Goal: Task Accomplishment & Management: Manage account settings

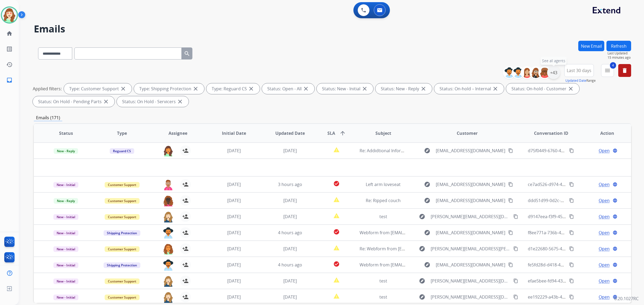
click at [552, 73] on div "+43" at bounding box center [553, 72] width 13 height 13
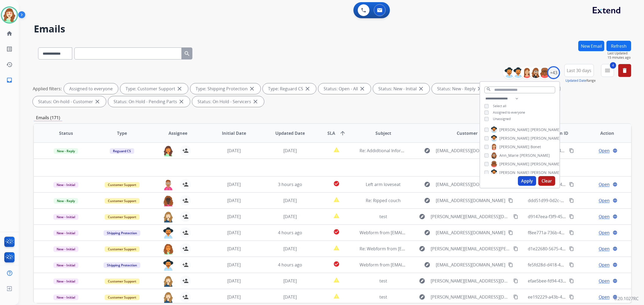
drag, startPoint x: 528, startPoint y: 179, endPoint x: 551, endPoint y: 118, distance: 65.3
click at [530, 179] on button "Apply" at bounding box center [527, 181] width 18 height 10
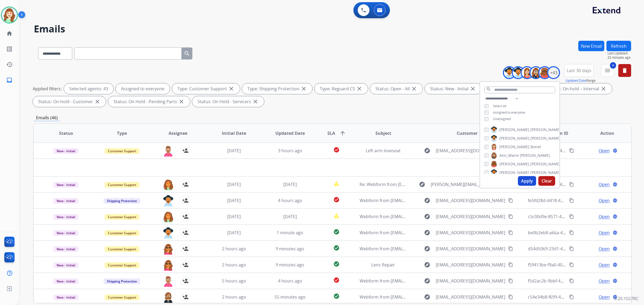
paste input "**********"
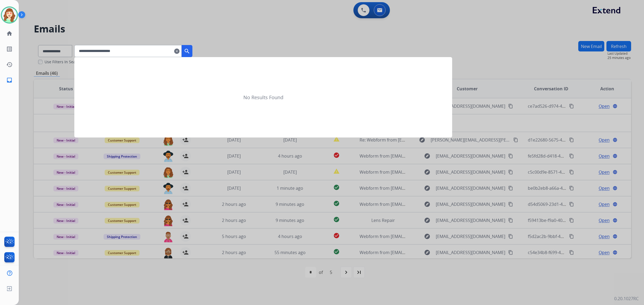
type input "**********"
click at [190, 53] on mat-icon "search" at bounding box center [187, 51] width 6 height 6
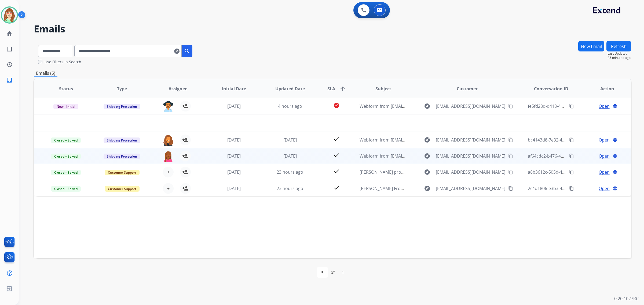
click at [291, 159] on td "[DATE]" at bounding box center [286, 156] width 56 height 16
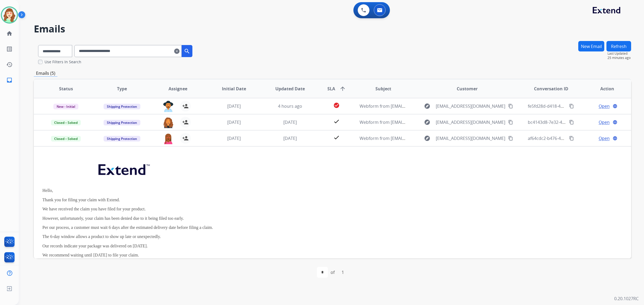
scroll to position [32, 0]
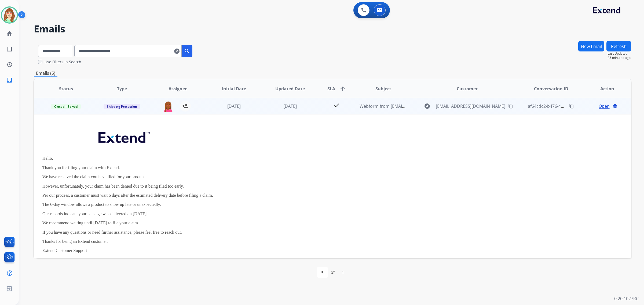
click at [600, 106] on span "Open" at bounding box center [603, 106] width 11 height 6
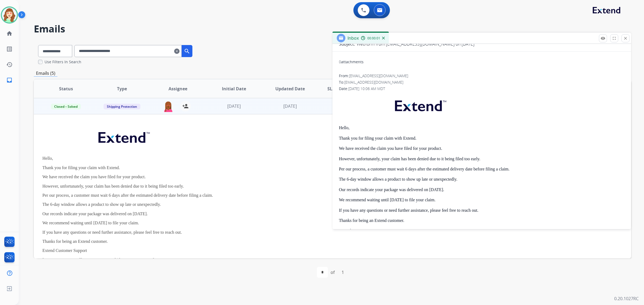
scroll to position [101, 0]
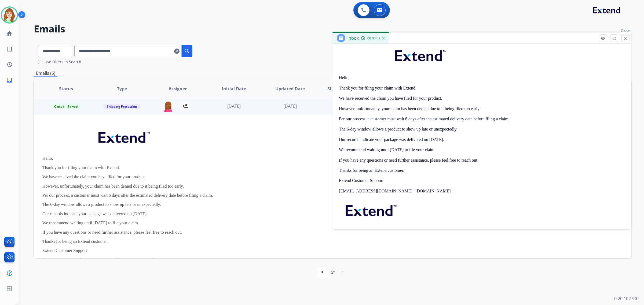
click at [624, 36] on mat-icon "close" at bounding box center [625, 38] width 5 height 5
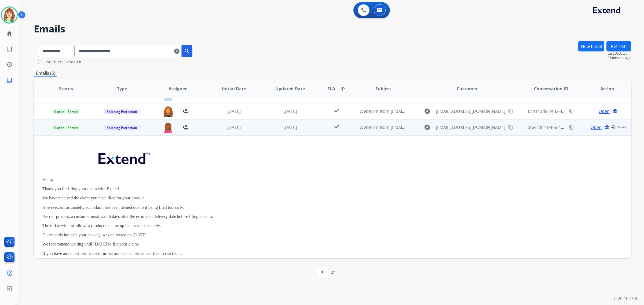
scroll to position [0, 0]
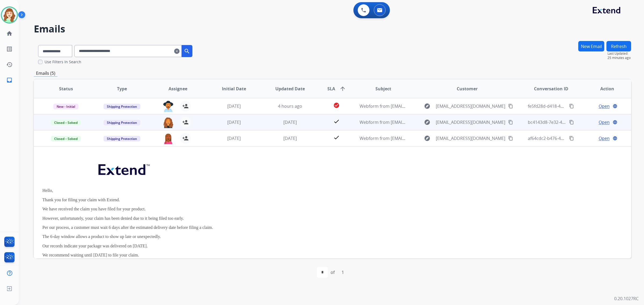
click at [604, 122] on span "Open" at bounding box center [603, 122] width 11 height 6
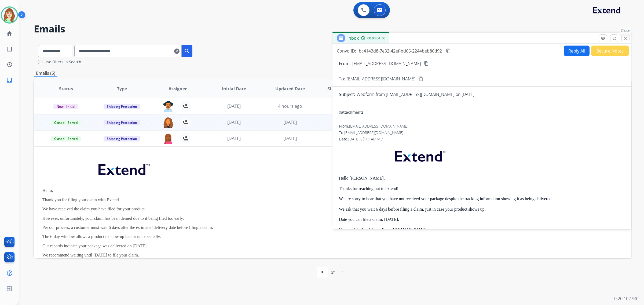
click at [623, 38] on mat-icon "close" at bounding box center [625, 38] width 5 height 5
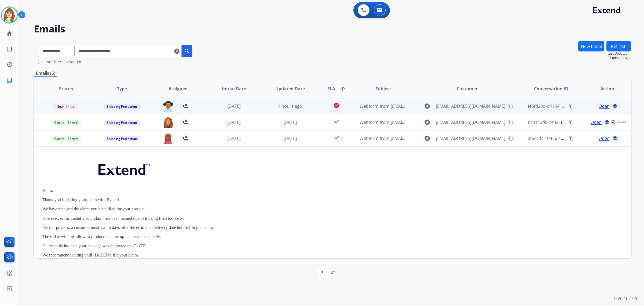
click at [284, 109] on td "4 hours ago" at bounding box center [286, 106] width 56 height 16
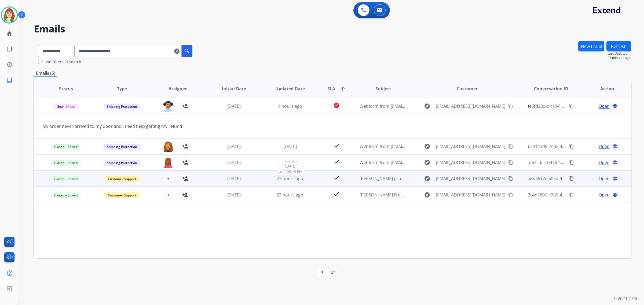
click at [295, 179] on span "23 hours ago" at bounding box center [290, 179] width 27 height 6
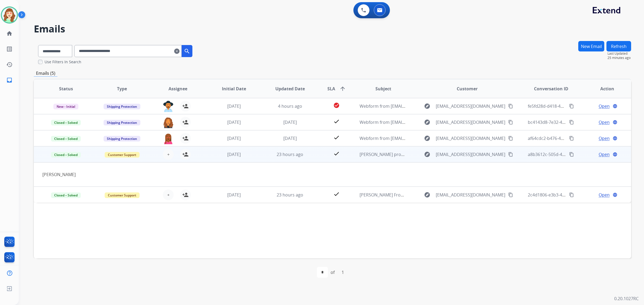
click at [603, 155] on span "Open" at bounding box center [603, 154] width 11 height 6
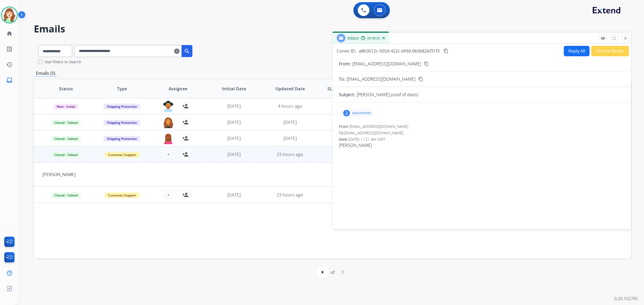
click at [352, 112] on p "attachments" at bounding box center [361, 113] width 19 height 4
click at [352, 128] on div at bounding box center [357, 126] width 27 height 19
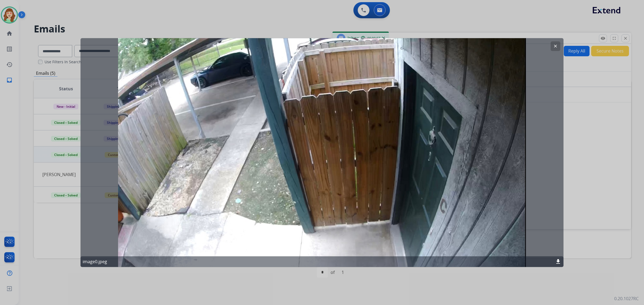
click at [558, 44] on button "clear" at bounding box center [555, 46] width 10 height 10
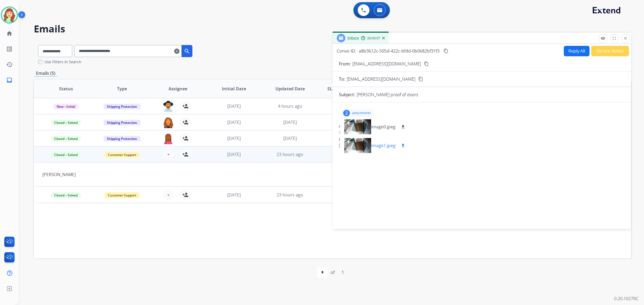
click at [362, 141] on div at bounding box center [357, 145] width 27 height 19
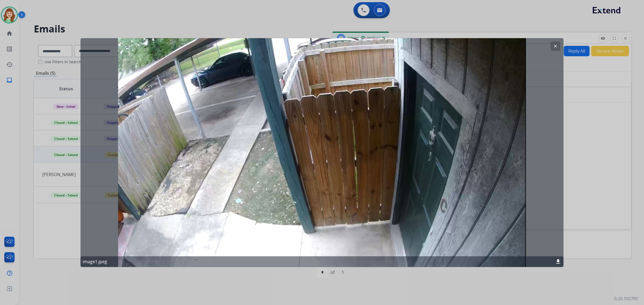
click at [557, 43] on button "clear" at bounding box center [555, 46] width 10 height 10
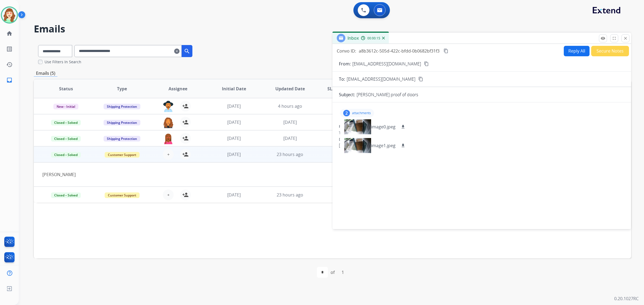
drag, startPoint x: 626, startPoint y: 37, endPoint x: 622, endPoint y: 36, distance: 3.6
click at [626, 38] on mat-icon "close" at bounding box center [625, 38] width 5 height 5
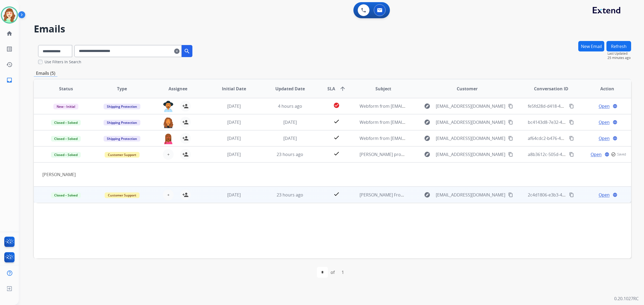
click at [293, 190] on td "23 hours ago" at bounding box center [286, 195] width 56 height 16
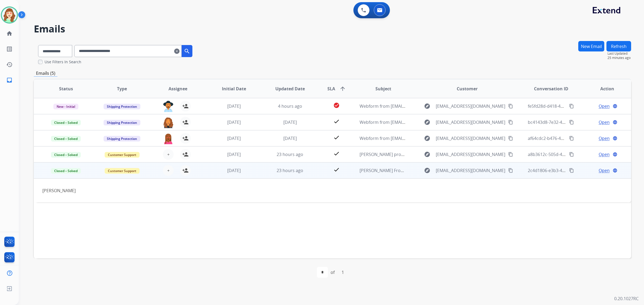
click at [605, 170] on span "Open" at bounding box center [603, 170] width 11 height 6
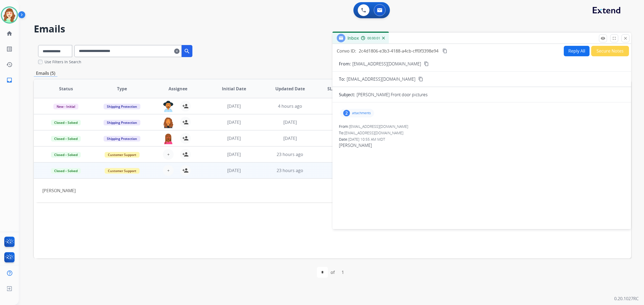
click at [353, 113] on p "attachments" at bounding box center [361, 113] width 19 height 4
click at [356, 131] on div at bounding box center [357, 126] width 27 height 19
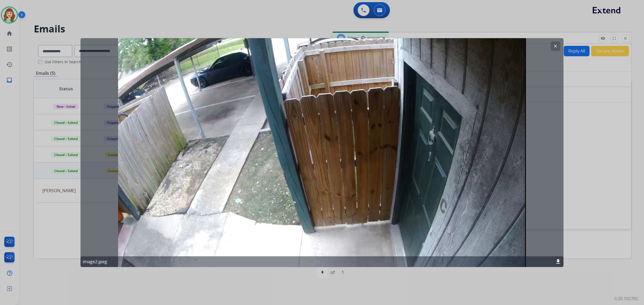
click at [557, 45] on mat-icon "clear" at bounding box center [555, 46] width 5 height 5
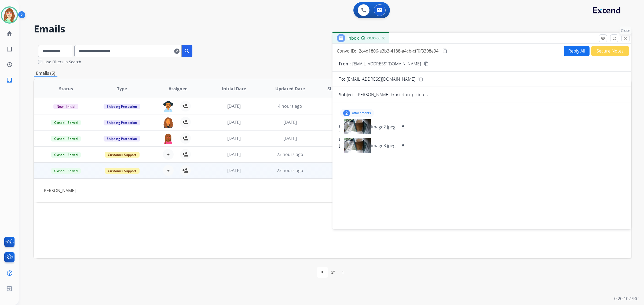
click at [626, 42] on button "close Close" at bounding box center [625, 38] width 8 height 8
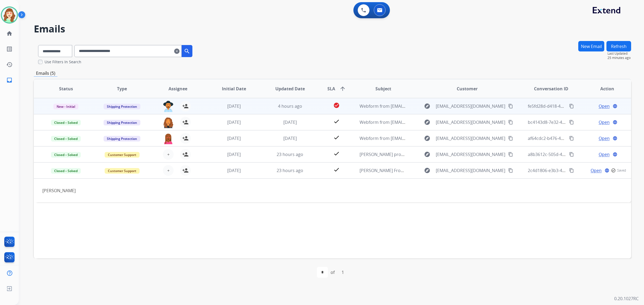
click at [297, 102] on td "4 hours ago" at bounding box center [286, 106] width 56 height 16
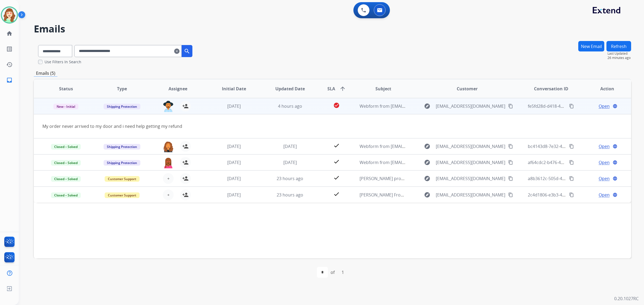
click at [604, 105] on span "Open" at bounding box center [603, 106] width 11 height 6
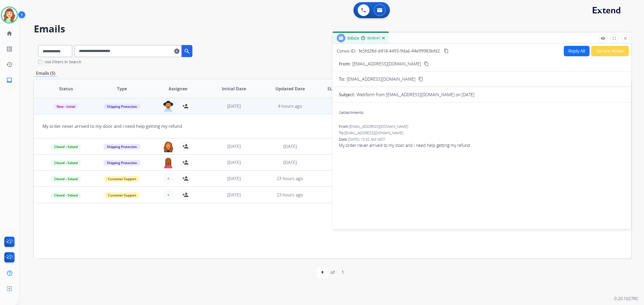
click at [348, 112] on div "0 attachments" at bounding box center [351, 112] width 25 height 5
click at [624, 36] on mat-icon "close" at bounding box center [625, 38] width 5 height 5
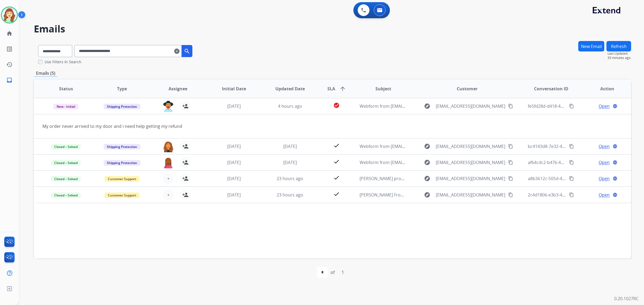
click at [182, 52] on input "**********" at bounding box center [127, 51] width 107 height 12
click at [179, 51] on mat-icon "clear" at bounding box center [176, 51] width 5 height 6
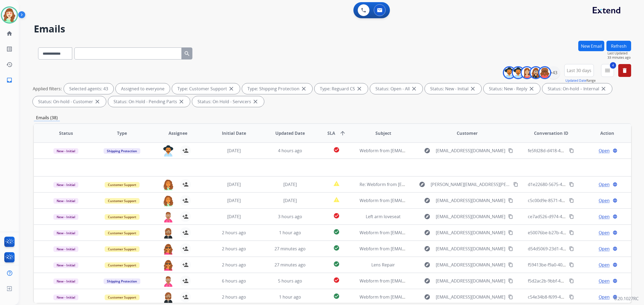
click at [581, 46] on button "New Email" at bounding box center [591, 46] width 26 height 10
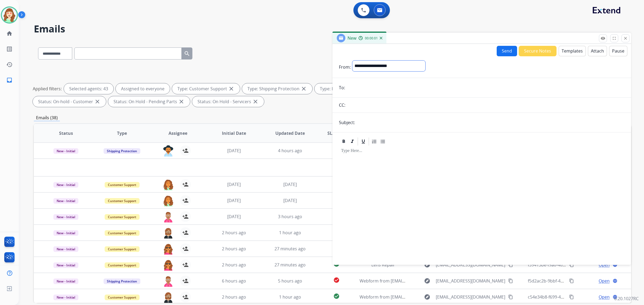
click at [376, 63] on select "**********" at bounding box center [388, 66] width 73 height 11
click at [483, 68] on div "**********" at bounding box center [488, 67] width 272 height 13
click at [567, 51] on button "Templates" at bounding box center [572, 51] width 27 height 10
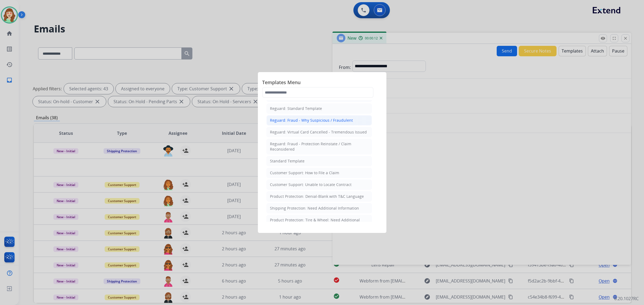
scroll to position [67, 0]
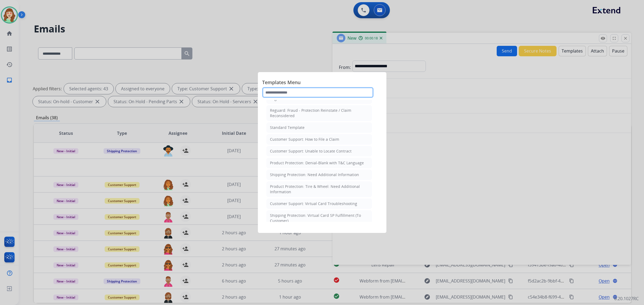
click at [306, 94] on input "text" at bounding box center [317, 92] width 111 height 11
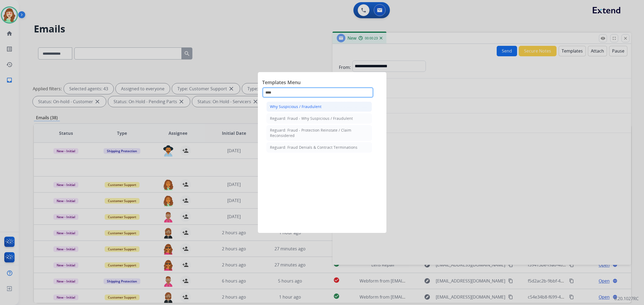
type input "****"
click at [309, 104] on li "Why Suspicious / Fraudulent" at bounding box center [318, 107] width 105 height 10
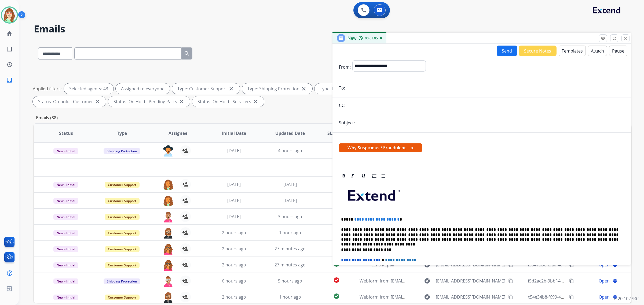
click at [568, 49] on button "Templates" at bounding box center [572, 51] width 27 height 10
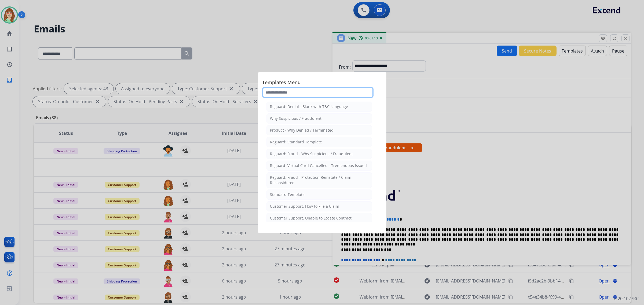
click at [290, 94] on input "text" at bounding box center [317, 92] width 111 height 11
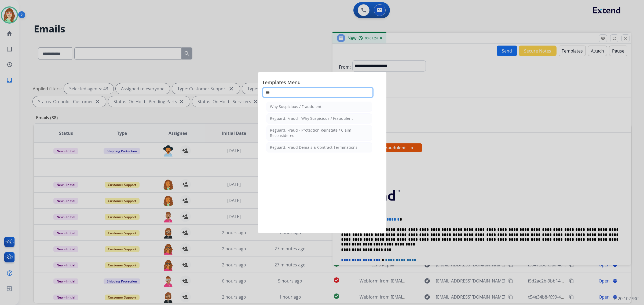
type input "***"
click at [520, 189] on div at bounding box center [322, 152] width 644 height 305
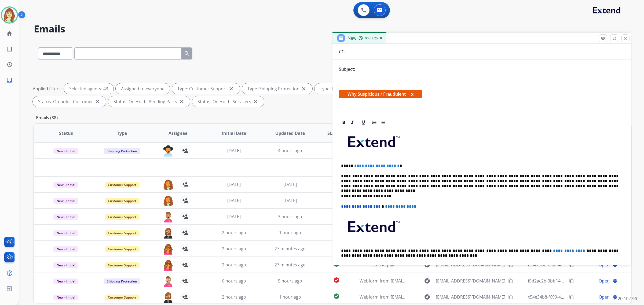
scroll to position [67, 0]
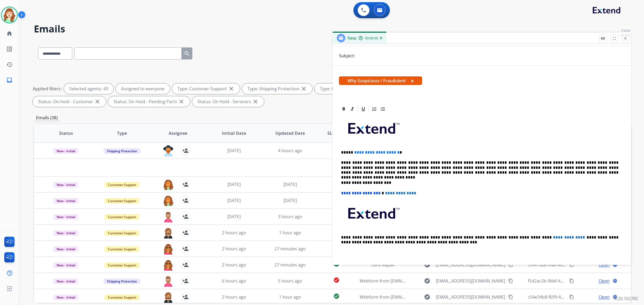
click at [624, 40] on mat-icon "close" at bounding box center [625, 38] width 5 height 5
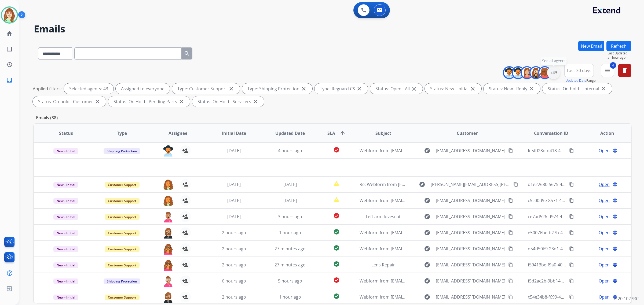
click at [554, 72] on div "+43" at bounding box center [553, 72] width 13 height 13
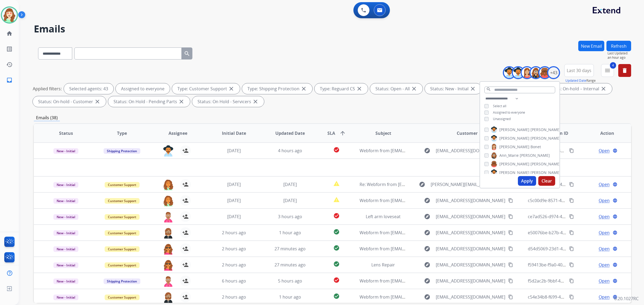
click at [550, 179] on button "Clear" at bounding box center [546, 181] width 17 height 10
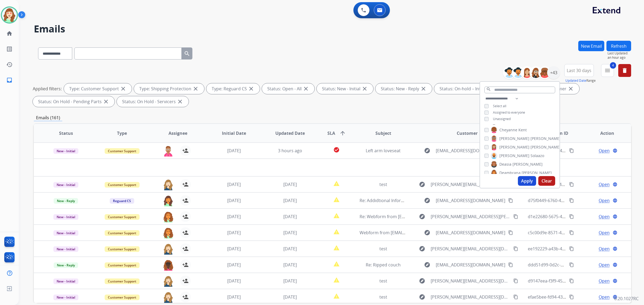
scroll to position [0, 0]
click at [483, 130] on div "[PERSON_NAME] [PERSON_NAME] [PERSON_NAME] [PERSON_NAME] [PERSON_NAME] [PERSON_N…" at bounding box center [519, 149] width 79 height 50
click at [531, 182] on button "Apply" at bounding box center [527, 181] width 18 height 10
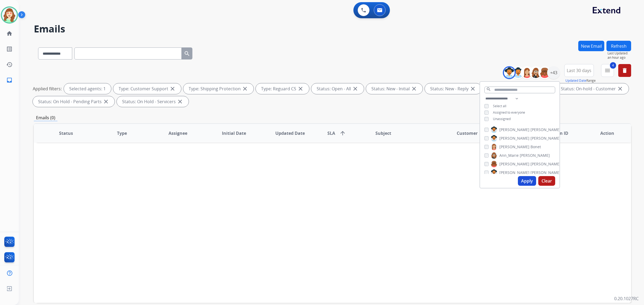
click at [487, 137] on div "[PERSON_NAME]" at bounding box center [522, 138] width 76 height 6
click at [486, 127] on div "[PERSON_NAME]" at bounding box center [522, 130] width 76 height 6
click at [530, 181] on button "Apply" at bounding box center [527, 181] width 18 height 10
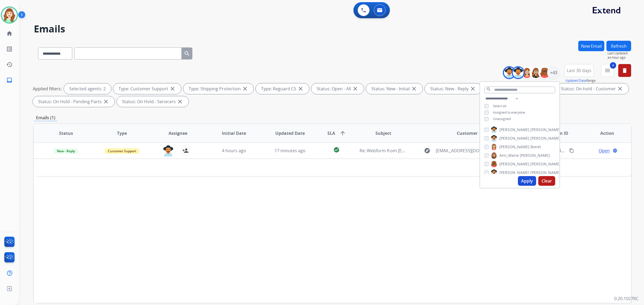
click at [487, 119] on div "Unassigned" at bounding box center [497, 119] width 26 height 4
click at [530, 181] on button "Apply" at bounding box center [527, 181] width 18 height 10
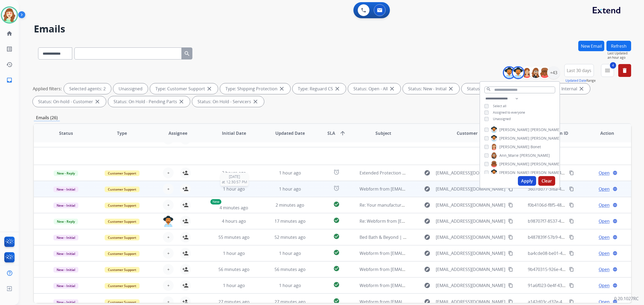
scroll to position [18, 0]
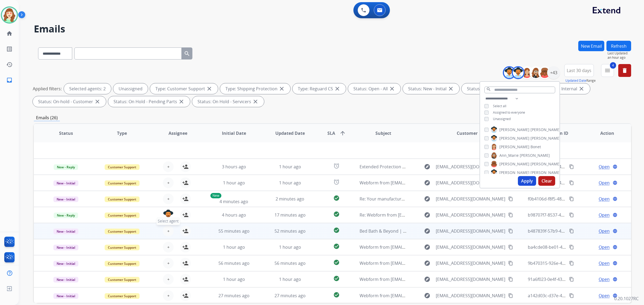
click at [169, 229] on button "+ Select agent" at bounding box center [168, 231] width 11 height 11
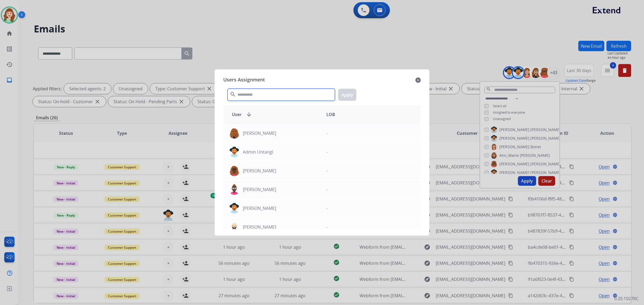
drag, startPoint x: 265, startPoint y: 97, endPoint x: 269, endPoint y: 94, distance: 4.3
click at [266, 96] on input "text" at bounding box center [280, 95] width 107 height 12
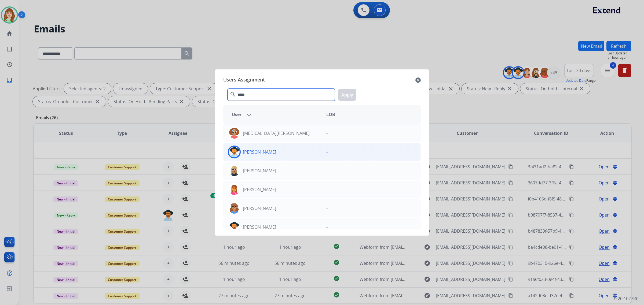
type input "*****"
drag, startPoint x: 302, startPoint y: 150, endPoint x: 334, endPoint y: 108, distance: 52.8
click at [302, 150] on div "[PERSON_NAME]" at bounding box center [272, 152] width 98 height 13
drag, startPoint x: 339, startPoint y: 93, endPoint x: 453, endPoint y: 86, distance: 114.8
click at [340, 94] on button "Apply" at bounding box center [347, 95] width 18 height 12
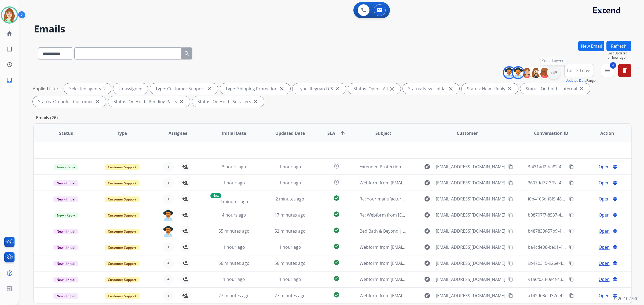
click at [553, 72] on div "+43" at bounding box center [553, 72] width 13 height 13
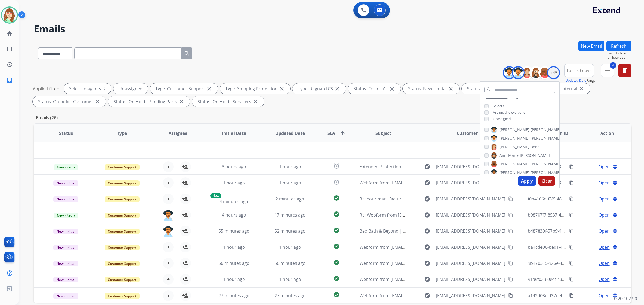
click at [484, 116] on div "**********" at bounding box center [519, 109] width 79 height 28
click at [520, 180] on button "Apply" at bounding box center [527, 181] width 18 height 10
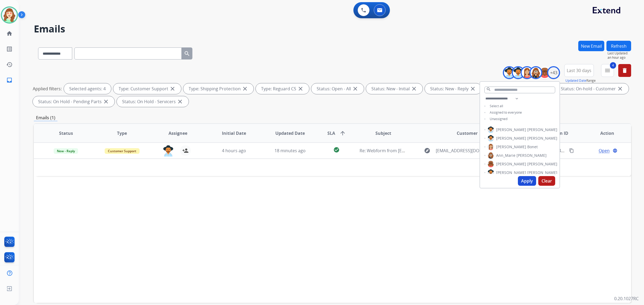
scroll to position [0, 0]
drag, startPoint x: 522, startPoint y: 179, endPoint x: 526, endPoint y: 176, distance: 4.4
click at [525, 177] on button "Apply" at bounding box center [527, 181] width 18 height 10
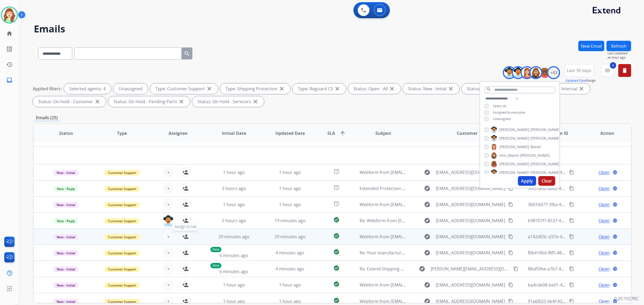
scroll to position [18, 0]
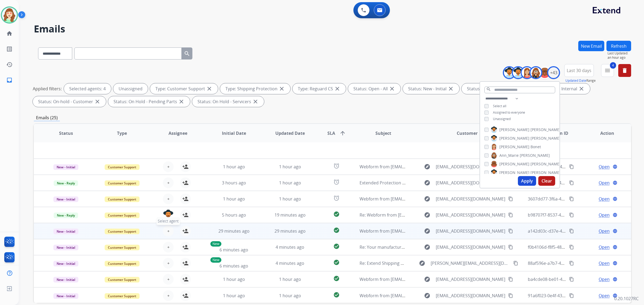
click at [167, 230] on span "+" at bounding box center [168, 231] width 2 height 6
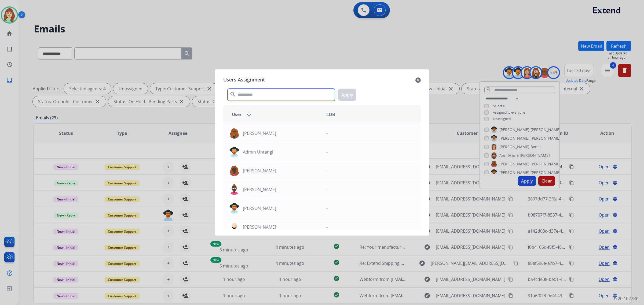
click at [282, 97] on input "text" at bounding box center [280, 95] width 107 height 12
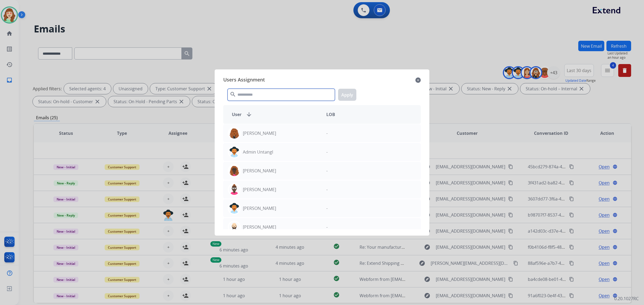
drag, startPoint x: 244, startPoint y: 94, endPoint x: 231, endPoint y: 89, distance: 14.3
click at [240, 92] on input "text" at bounding box center [280, 95] width 107 height 12
type input "*"
click at [260, 94] on input "text" at bounding box center [280, 95] width 107 height 12
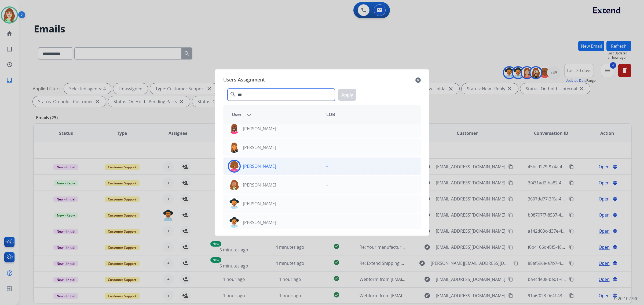
scroll to position [0, 0]
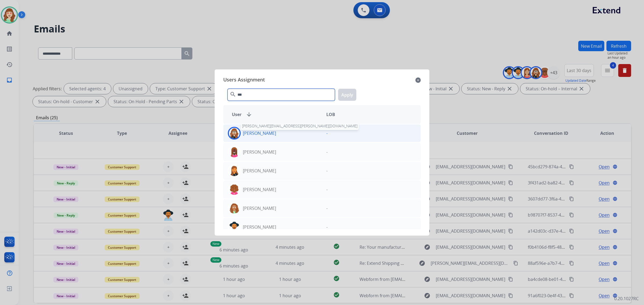
type input "***"
click at [270, 136] on p "[PERSON_NAME]" at bounding box center [259, 133] width 33 height 6
click at [345, 91] on button "Apply" at bounding box center [347, 95] width 18 height 12
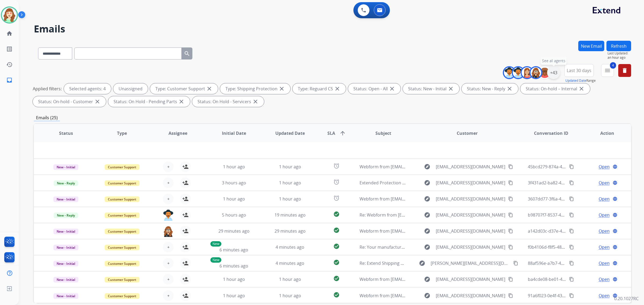
click at [550, 73] on div "+43" at bounding box center [553, 72] width 13 height 13
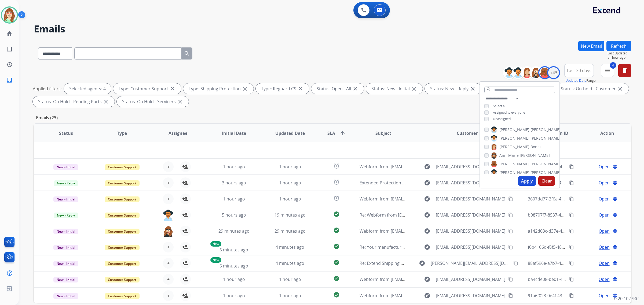
click at [524, 178] on button "Apply" at bounding box center [527, 181] width 18 height 10
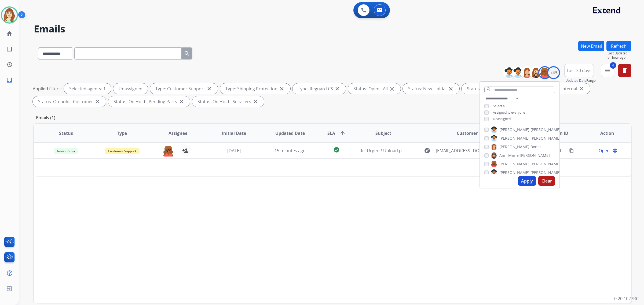
click at [525, 182] on button "Apply" at bounding box center [527, 181] width 18 height 10
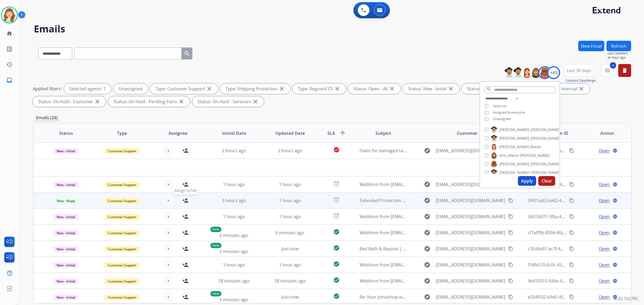
scroll to position [18, 0]
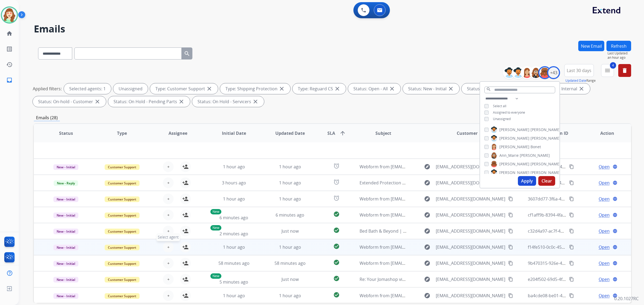
click at [164, 247] on button "+ Select agent" at bounding box center [168, 247] width 11 height 11
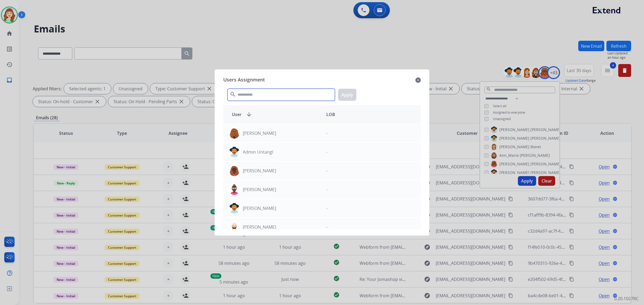
click at [248, 93] on input "text" at bounding box center [280, 95] width 107 height 12
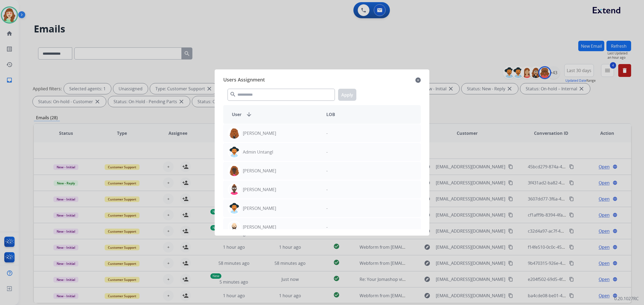
drag, startPoint x: 418, startPoint y: 79, endPoint x: 423, endPoint y: 80, distance: 5.7
click at [421, 80] on div "Users Assignment close search Apply User arrow_downward LOB [PERSON_NAME] - Adm…" at bounding box center [322, 153] width 206 height 158
click at [294, 97] on input "text" at bounding box center [280, 95] width 107 height 12
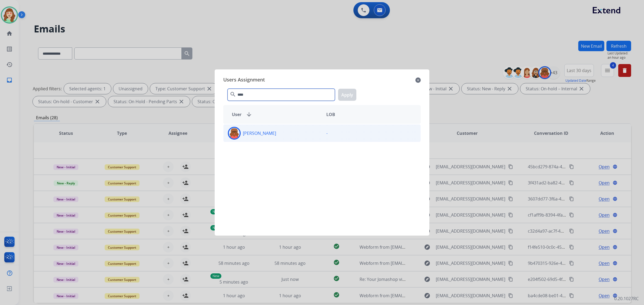
type input "****"
click at [303, 132] on div "[PERSON_NAME]" at bounding box center [272, 133] width 98 height 13
drag, startPoint x: 350, startPoint y: 96, endPoint x: 314, endPoint y: 109, distance: 37.5
click at [350, 96] on button "Apply" at bounding box center [347, 95] width 18 height 12
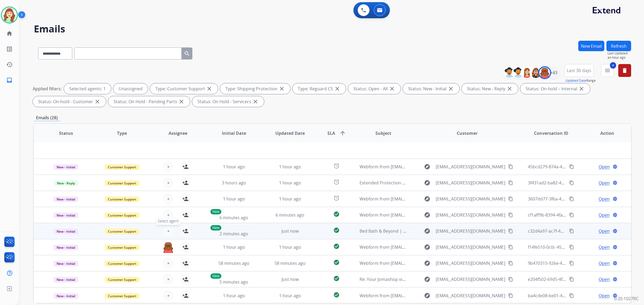
click at [168, 229] on button "+ Select agent" at bounding box center [168, 231] width 11 height 11
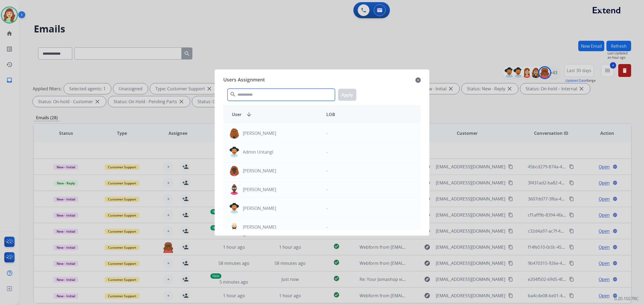
click at [286, 101] on input "text" at bounding box center [280, 95] width 107 height 12
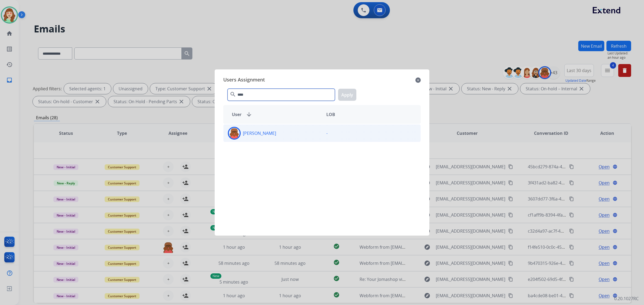
type input "****"
drag, startPoint x: 280, startPoint y: 138, endPoint x: 350, endPoint y: 108, distance: 77.0
click at [281, 138] on div "[PERSON_NAME]" at bounding box center [272, 133] width 98 height 13
click at [345, 94] on button "Apply" at bounding box center [347, 95] width 18 height 12
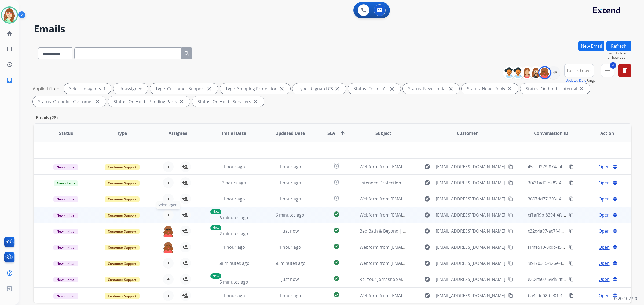
click at [168, 216] on button "+ Select agent" at bounding box center [168, 215] width 11 height 11
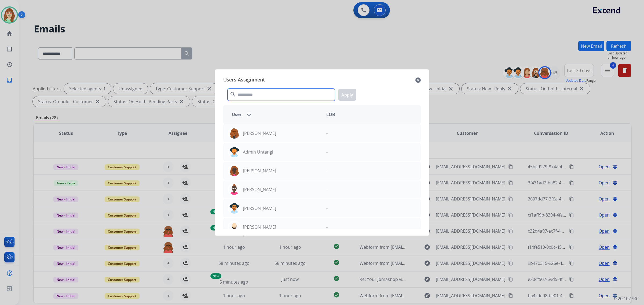
click at [247, 96] on input "text" at bounding box center [280, 95] width 107 height 12
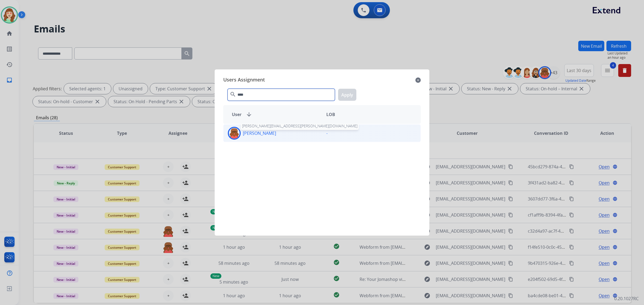
type input "****"
drag, startPoint x: 277, startPoint y: 136, endPoint x: 314, endPoint y: 134, distance: 37.6
click at [280, 136] on div "[PERSON_NAME] [PERSON_NAME][EMAIL_ADDRESS][PERSON_NAME][DOMAIN_NAME]" at bounding box center [272, 133] width 98 height 13
click at [341, 97] on button "Apply" at bounding box center [347, 95] width 18 height 12
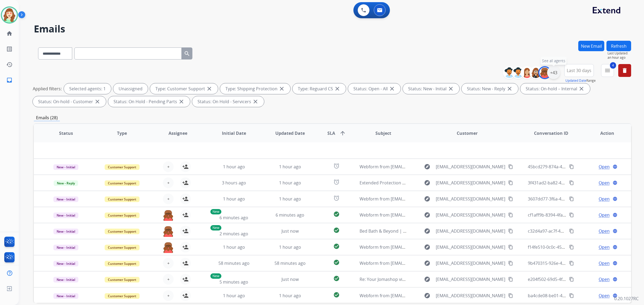
click at [552, 71] on div "+43" at bounding box center [553, 72] width 13 height 13
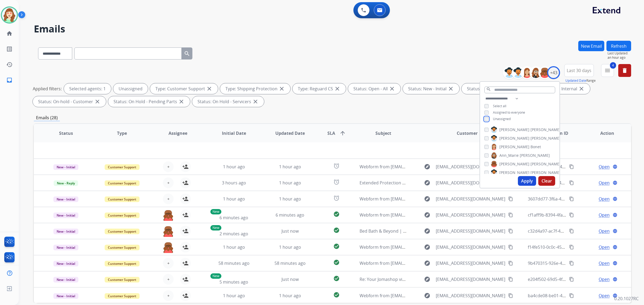
click at [487, 118] on div "Unassigned" at bounding box center [497, 119] width 26 height 4
click at [524, 179] on button "Apply" at bounding box center [527, 181] width 18 height 10
click at [487, 117] on div "Unassigned" at bounding box center [497, 119] width 26 height 4
click at [527, 181] on button "Apply" at bounding box center [527, 181] width 18 height 10
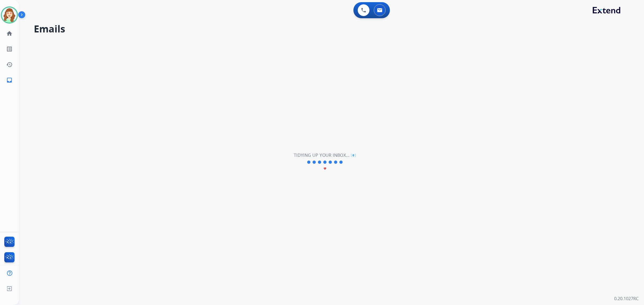
scroll to position [0, 0]
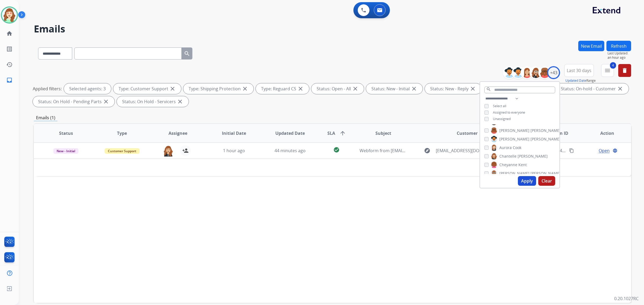
click at [486, 115] on div "**********" at bounding box center [519, 109] width 79 height 28
click at [526, 179] on button "Apply" at bounding box center [527, 181] width 18 height 10
click at [528, 181] on button "Apply" at bounding box center [527, 181] width 18 height 10
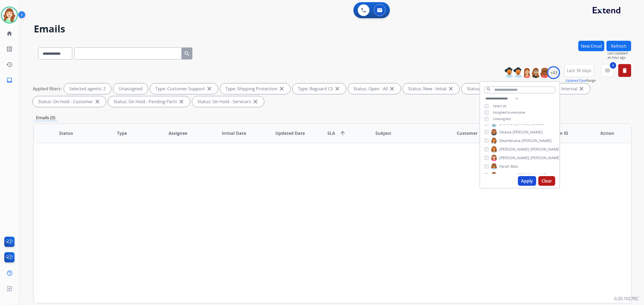
click at [528, 183] on button "Apply" at bounding box center [527, 181] width 18 height 10
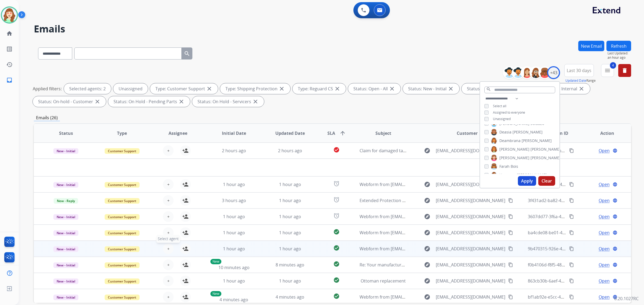
click at [165, 248] on button "+ Select agent" at bounding box center [168, 249] width 11 height 11
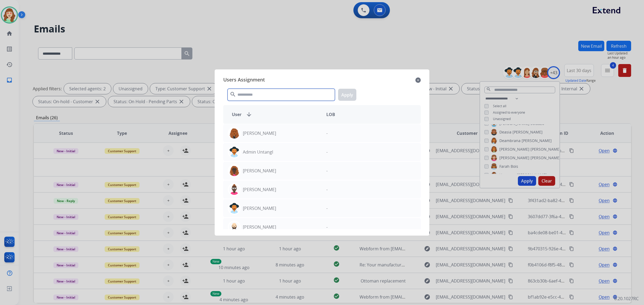
click at [265, 96] on input "text" at bounding box center [280, 95] width 107 height 12
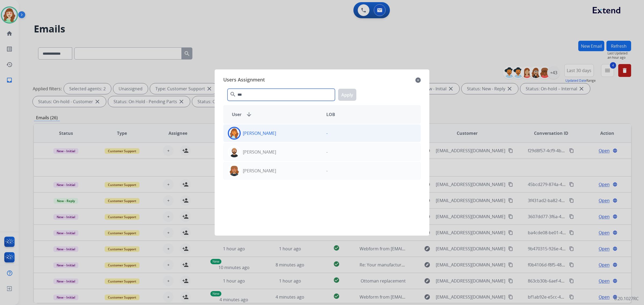
type input "***"
drag, startPoint x: 280, startPoint y: 130, endPoint x: 340, endPoint y: 108, distance: 63.2
click at [281, 130] on div "[PERSON_NAME]" at bounding box center [272, 133] width 98 height 13
drag, startPoint x: 346, startPoint y: 98, endPoint x: 485, endPoint y: 58, distance: 144.1
click at [347, 98] on button "Apply" at bounding box center [347, 95] width 18 height 12
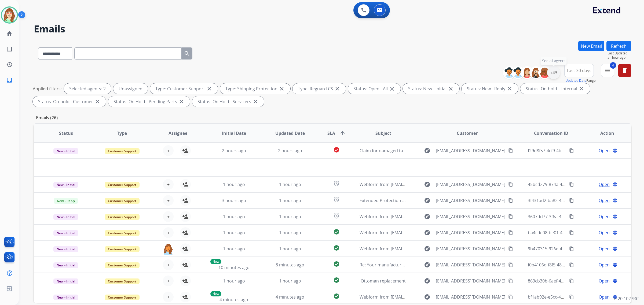
click at [554, 73] on div "+43" at bounding box center [553, 72] width 13 height 13
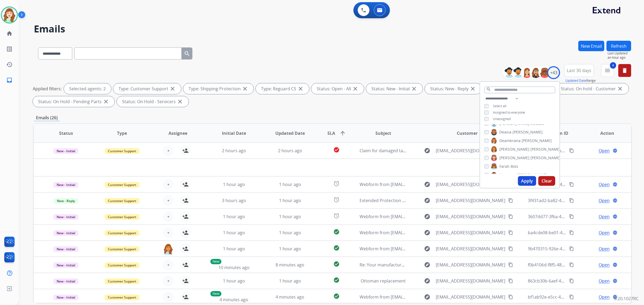
click at [484, 151] on div "[PERSON_NAME]" at bounding box center [522, 149] width 76 height 6
click at [525, 181] on button "Apply" at bounding box center [527, 181] width 18 height 10
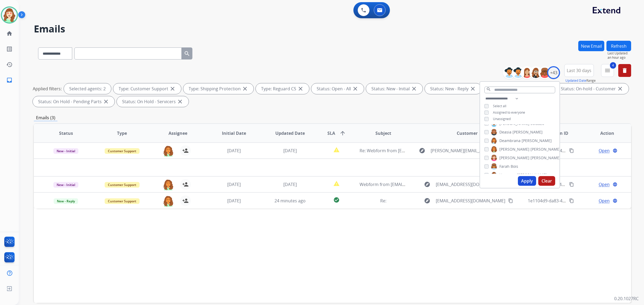
click at [483, 159] on div "[PERSON_NAME] [PERSON_NAME] [PERSON_NAME] [PERSON_NAME] [PERSON_NAME] [PERSON_N…" at bounding box center [519, 149] width 79 height 50
click at [525, 181] on button "Apply" at bounding box center [527, 181] width 18 height 10
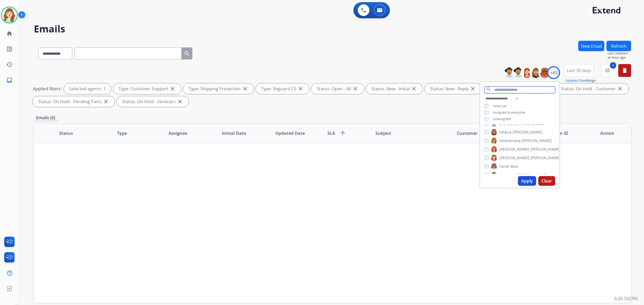
drag, startPoint x: 496, startPoint y: 90, endPoint x: 521, endPoint y: 86, distance: 25.8
click at [502, 90] on input "text" at bounding box center [519, 90] width 71 height 7
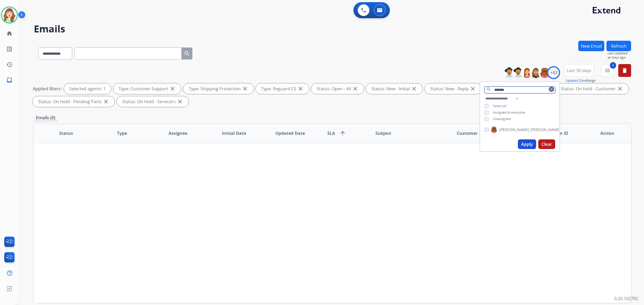
type input "*******"
click at [485, 132] on div "[PERSON_NAME]" at bounding box center [522, 130] width 76 height 6
click at [527, 143] on button "Apply" at bounding box center [527, 144] width 18 height 10
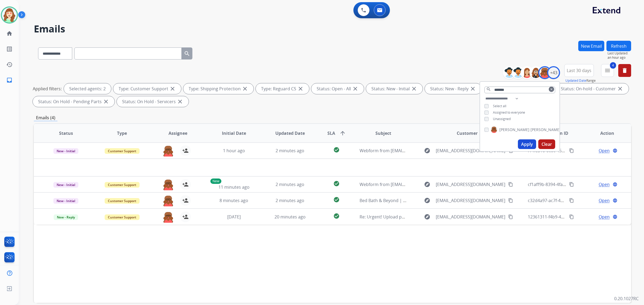
scroll to position [25, 0]
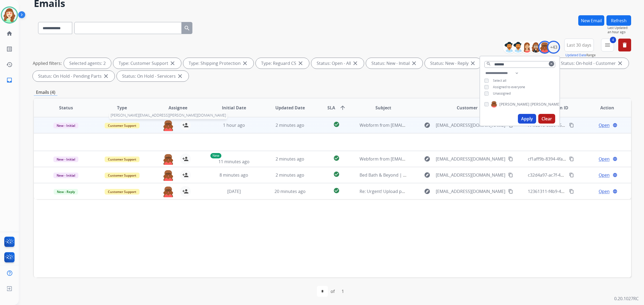
click at [166, 125] on img at bounding box center [168, 125] width 11 height 11
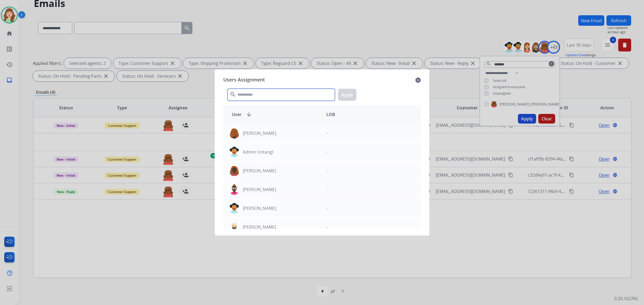
click at [268, 93] on input "text" at bounding box center [280, 95] width 107 height 12
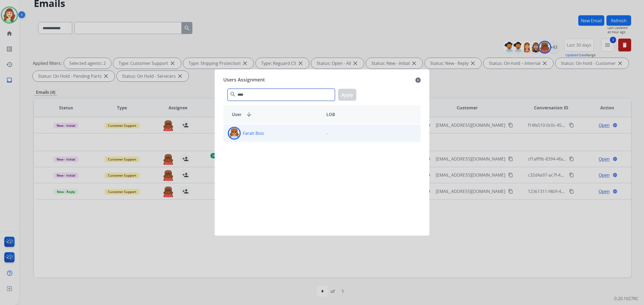
type input "****"
click at [266, 134] on div "Farah Bois" at bounding box center [272, 133] width 98 height 13
click at [353, 90] on button "Apply" at bounding box center [347, 95] width 18 height 12
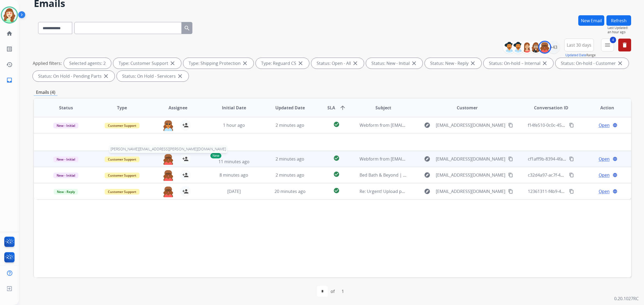
click at [168, 158] on img at bounding box center [168, 159] width 11 height 11
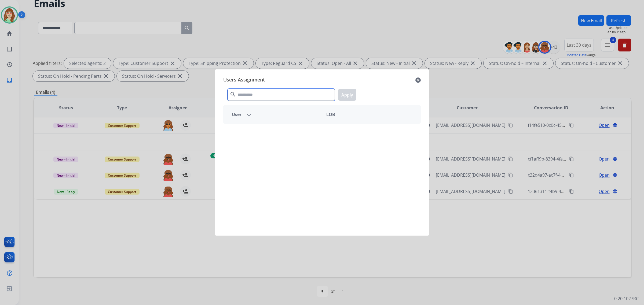
click at [290, 95] on input "text" at bounding box center [280, 95] width 107 height 12
type input "***"
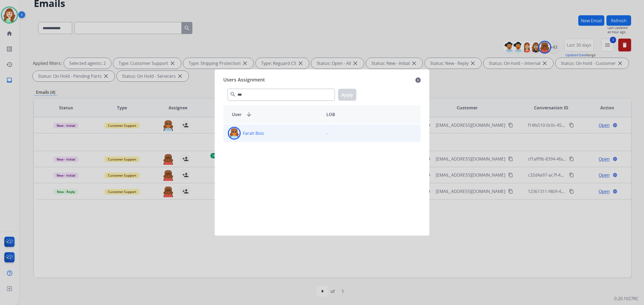
click at [293, 136] on div "Farah Bois" at bounding box center [272, 133] width 98 height 13
click at [346, 93] on button "Apply" at bounding box center [347, 95] width 18 height 12
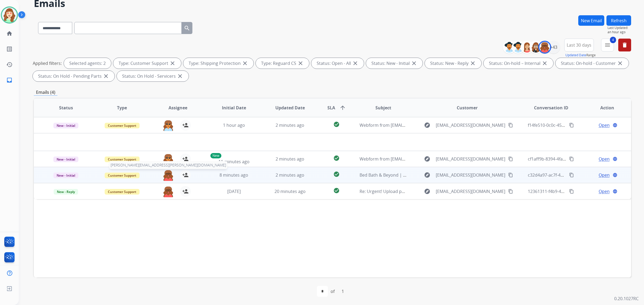
click at [165, 173] on img at bounding box center [168, 175] width 11 height 11
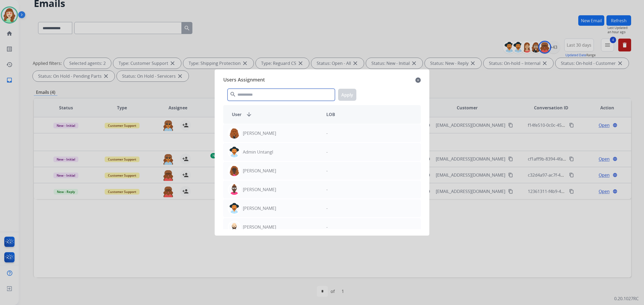
click at [263, 94] on input "text" at bounding box center [280, 95] width 107 height 12
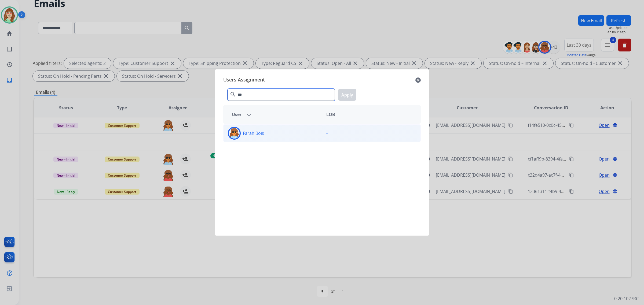
type input "***"
drag, startPoint x: 278, startPoint y: 134, endPoint x: 357, endPoint y: 105, distance: 84.2
click at [279, 134] on div "Farah Bois" at bounding box center [272, 133] width 98 height 13
click at [349, 93] on button "Apply" at bounding box center [347, 95] width 18 height 12
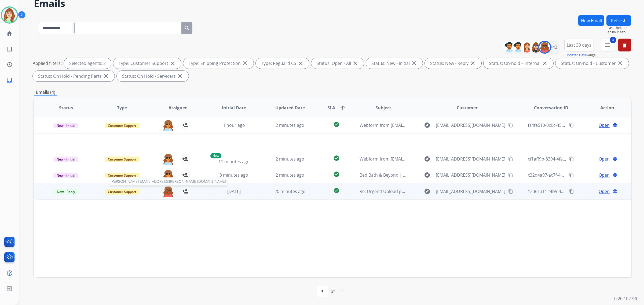
click at [167, 191] on img at bounding box center [168, 191] width 11 height 11
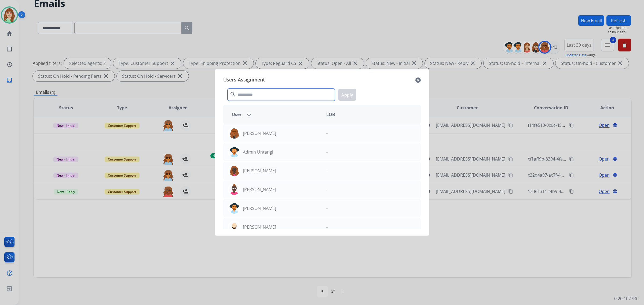
click at [259, 95] on input "text" at bounding box center [280, 95] width 107 height 12
type input "**"
click at [281, 227] on div "Tyquanda Vasque" at bounding box center [272, 227] width 98 height 13
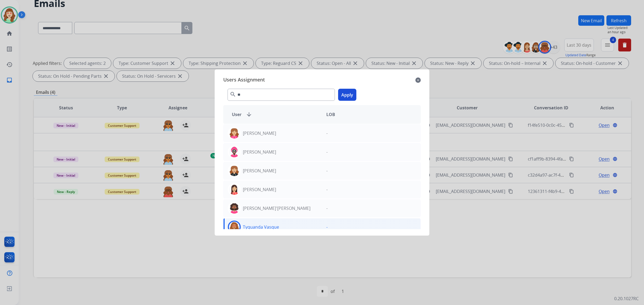
click at [344, 94] on button "Apply" at bounding box center [347, 95] width 18 height 12
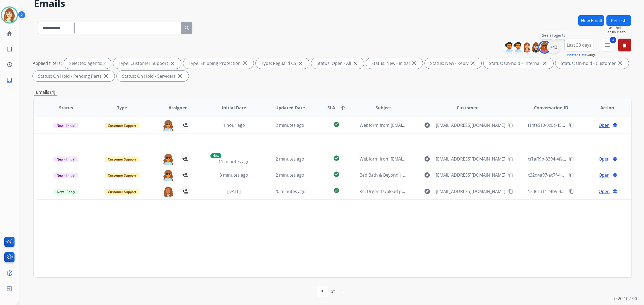
click at [556, 46] on div "+43" at bounding box center [553, 47] width 13 height 13
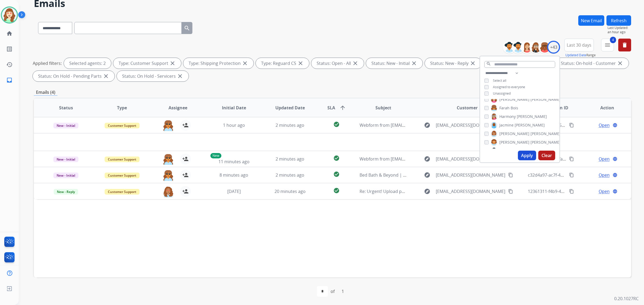
scroll to position [134, 0]
click at [527, 158] on button "Apply" at bounding box center [527, 156] width 18 height 10
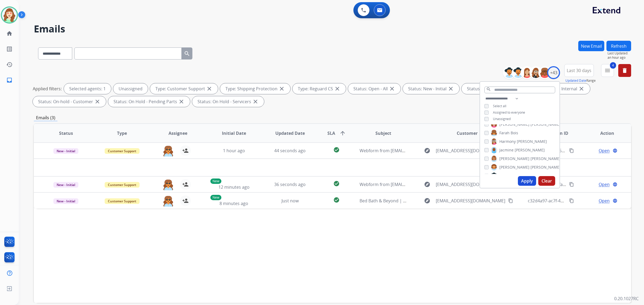
click at [526, 179] on button "Apply" at bounding box center [527, 181] width 18 height 10
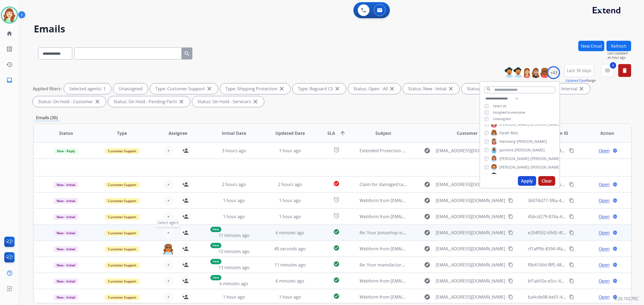
click at [168, 231] on span "+" at bounding box center [168, 233] width 2 height 6
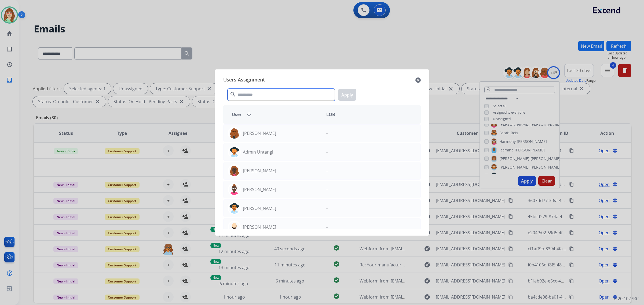
drag, startPoint x: 272, startPoint y: 92, endPoint x: 257, endPoint y: 100, distance: 16.6
click at [272, 93] on input "text" at bounding box center [280, 95] width 107 height 12
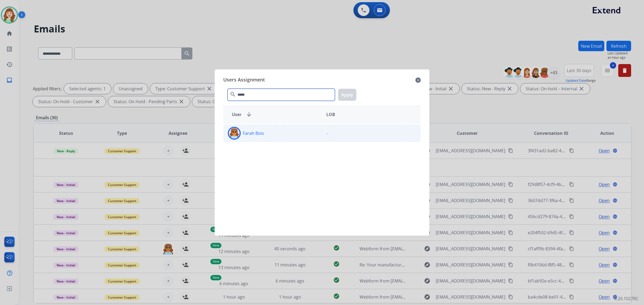
type input "*****"
click at [286, 135] on div "Farah Bois" at bounding box center [272, 133] width 98 height 13
drag, startPoint x: 349, startPoint y: 97, endPoint x: 372, endPoint y: 97, distance: 22.8
click at [350, 97] on button "Apply" at bounding box center [347, 95] width 18 height 12
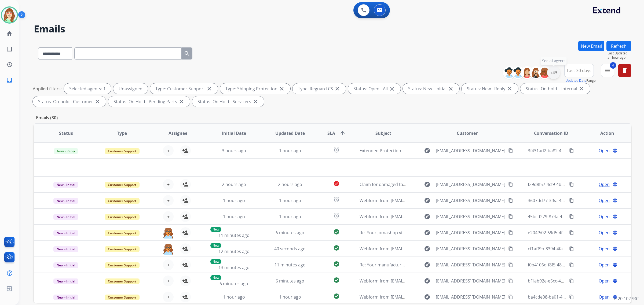
click at [552, 72] on div "+43" at bounding box center [553, 72] width 13 height 13
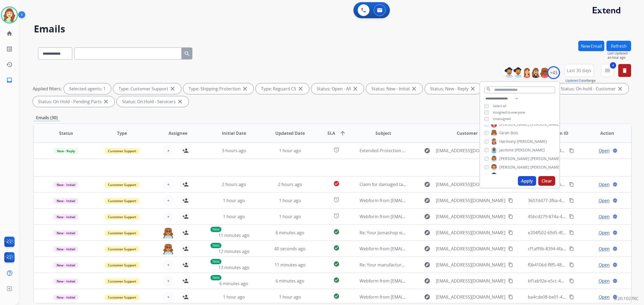
drag, startPoint x: 521, startPoint y: 180, endPoint x: 516, endPoint y: 115, distance: 64.8
click at [522, 180] on button "Apply" at bounding box center [527, 181] width 18 height 10
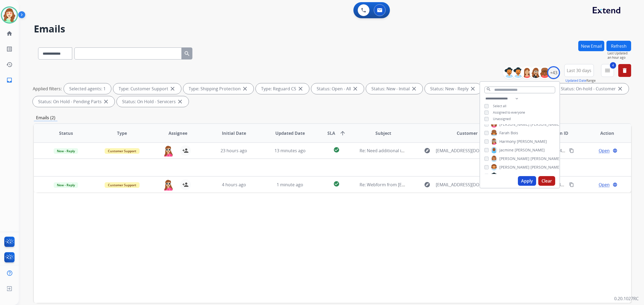
drag, startPoint x: 526, startPoint y: 182, endPoint x: 527, endPoint y: 172, distance: 10.2
click at [527, 182] on button "Apply" at bounding box center [527, 181] width 18 height 10
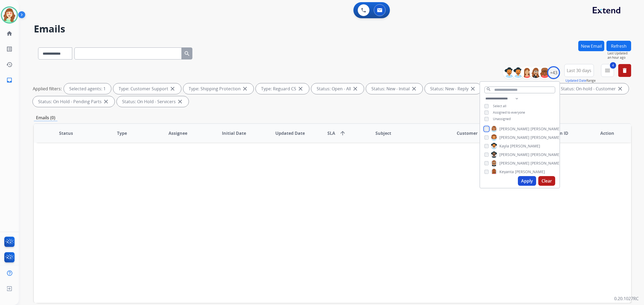
scroll to position [168, 0]
click at [525, 180] on button "Apply" at bounding box center [527, 181] width 18 height 10
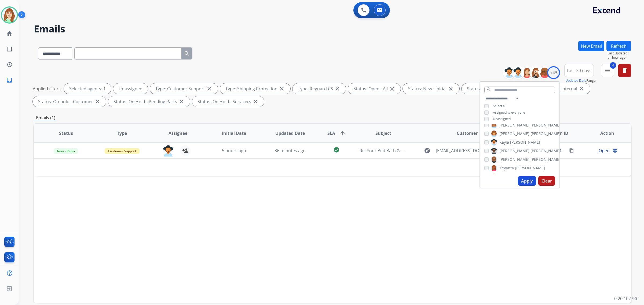
click at [525, 179] on button "Apply" at bounding box center [527, 181] width 18 height 10
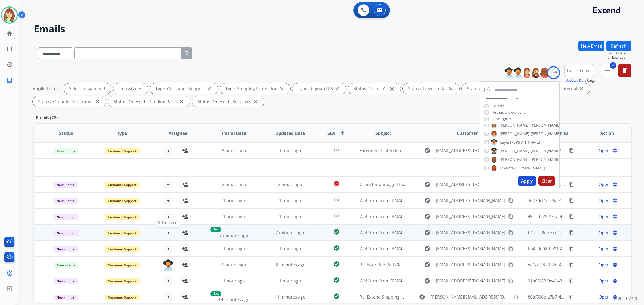
click at [167, 235] on span "+" at bounding box center [168, 233] width 2 height 6
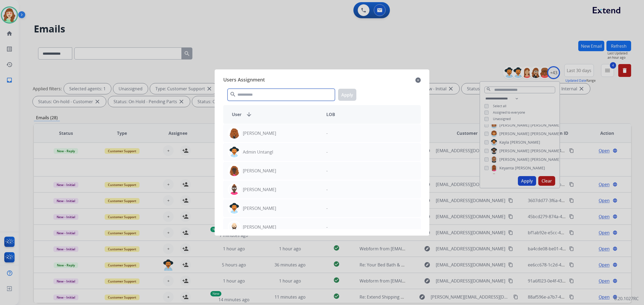
click at [271, 95] on input "text" at bounding box center [280, 95] width 107 height 12
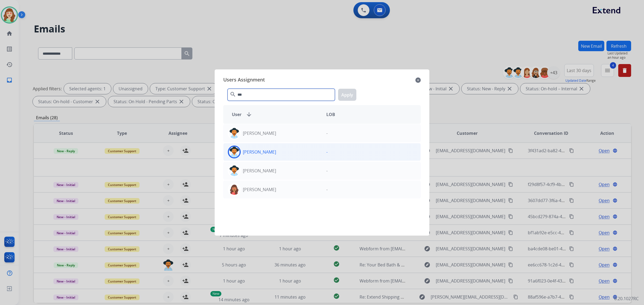
type input "***"
click at [292, 154] on div "[PERSON_NAME]" at bounding box center [272, 152] width 98 height 13
drag, startPoint x: 348, startPoint y: 97, endPoint x: 365, endPoint y: 93, distance: 17.5
click at [348, 96] on button "Apply" at bounding box center [347, 95] width 18 height 12
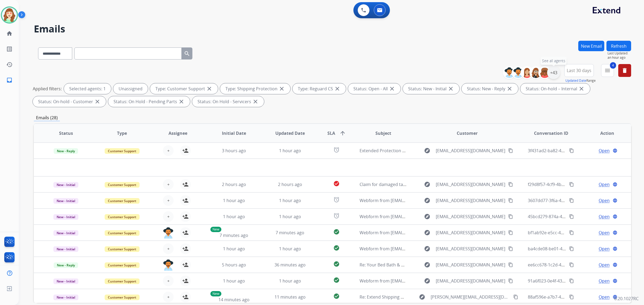
click at [554, 73] on div "+43" at bounding box center [553, 72] width 13 height 13
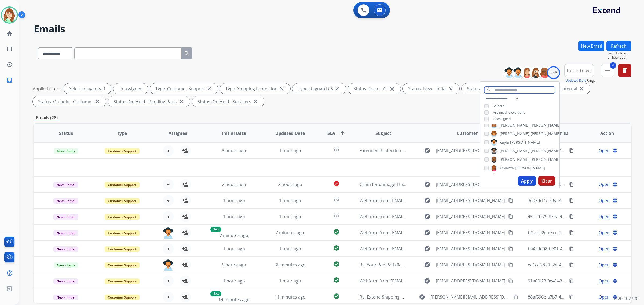
click at [502, 92] on input "text" at bounding box center [519, 90] width 71 height 7
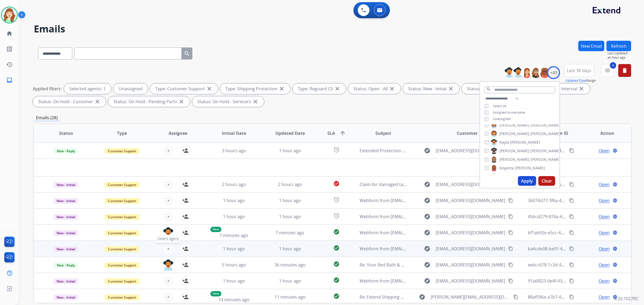
click at [163, 248] on button "+ Select agent" at bounding box center [168, 249] width 11 height 11
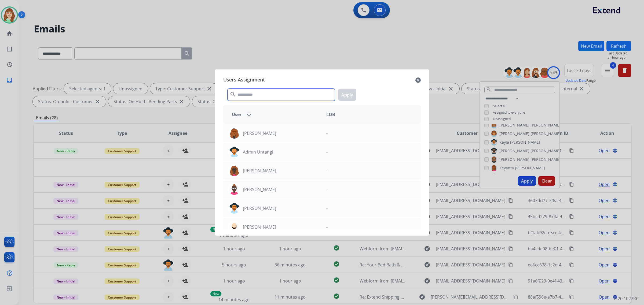
click at [283, 97] on input "text" at bounding box center [280, 95] width 107 height 12
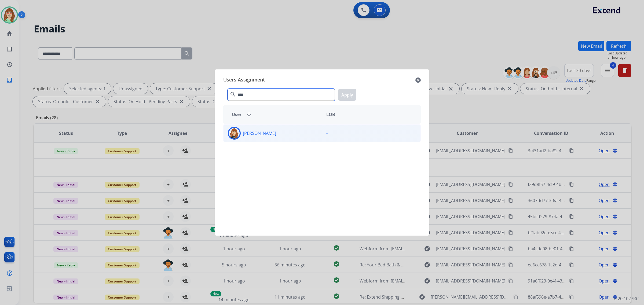
type input "****"
drag, startPoint x: 309, startPoint y: 133, endPoint x: 346, endPoint y: 100, distance: 49.2
click at [310, 133] on div "[PERSON_NAME]" at bounding box center [272, 133] width 98 height 13
drag, startPoint x: 348, startPoint y: 93, endPoint x: 380, endPoint y: 91, distance: 32.0
click at [348, 93] on button "Apply" at bounding box center [347, 95] width 18 height 12
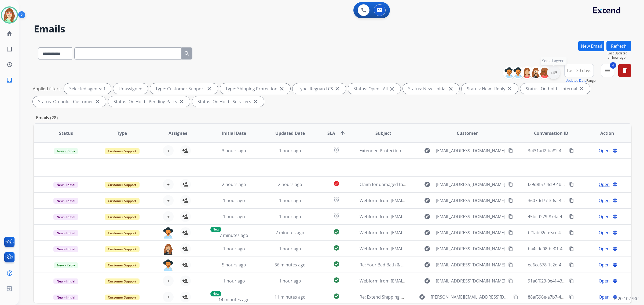
click at [557, 74] on div "+43" at bounding box center [553, 72] width 13 height 13
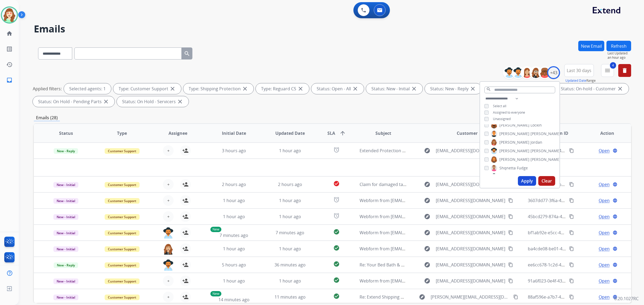
scroll to position [268, 0]
click at [526, 182] on button "Apply" at bounding box center [527, 181] width 18 height 10
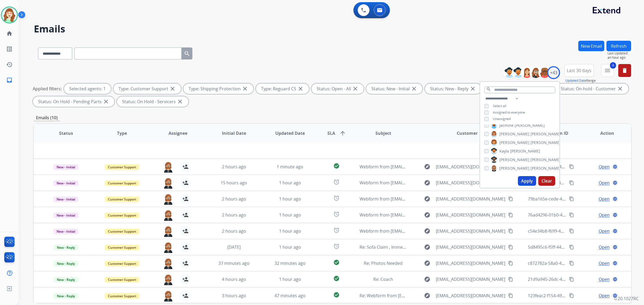
scroll to position [201, 0]
click at [526, 180] on button "Apply" at bounding box center [527, 181] width 18 height 10
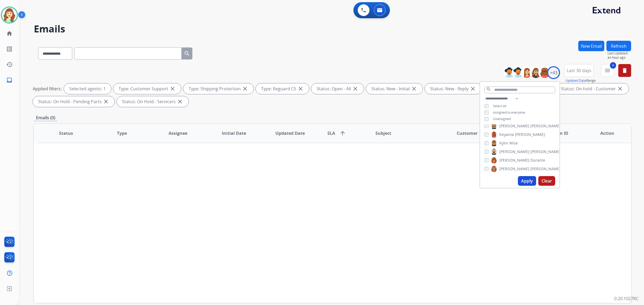
scroll to position [0, 0]
click at [486, 131] on div "[PERSON_NAME]" at bounding box center [514, 134] width 61 height 6
click at [524, 180] on button "Apply" at bounding box center [527, 181] width 18 height 10
click at [523, 184] on button "Apply" at bounding box center [527, 181] width 18 height 10
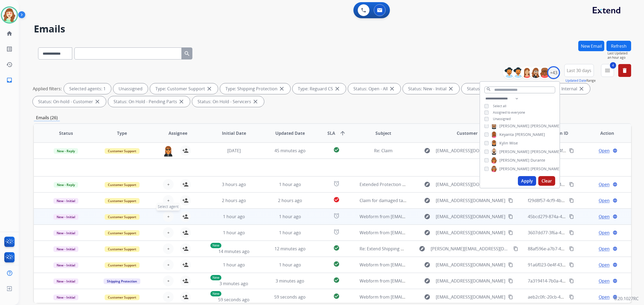
click at [168, 216] on span "+" at bounding box center [168, 217] width 2 height 6
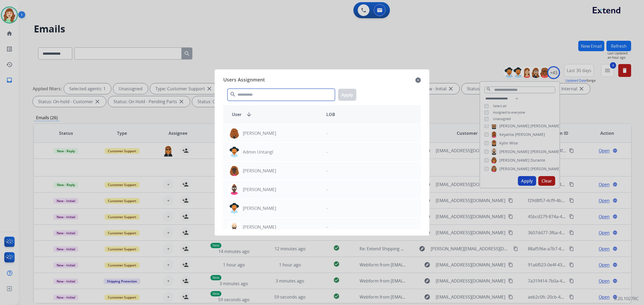
click at [270, 95] on input "text" at bounding box center [280, 95] width 107 height 12
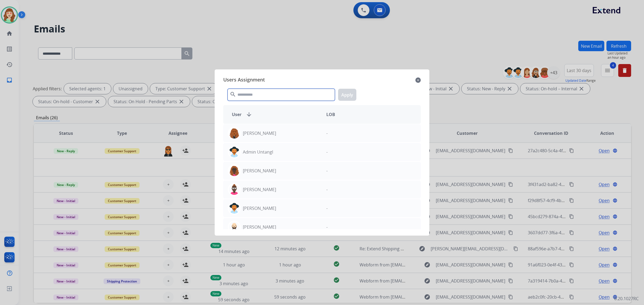
type input "*"
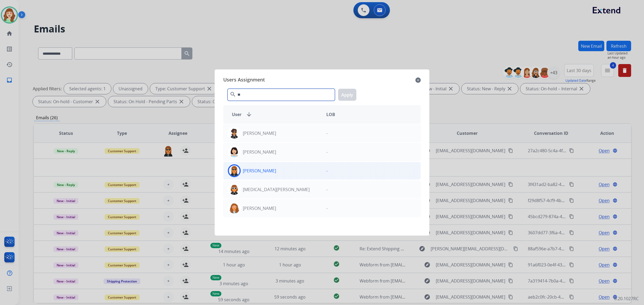
type input "**"
click at [278, 170] on div "[PERSON_NAME]" at bounding box center [272, 170] width 98 height 13
click at [348, 94] on button "Apply" at bounding box center [347, 95] width 18 height 12
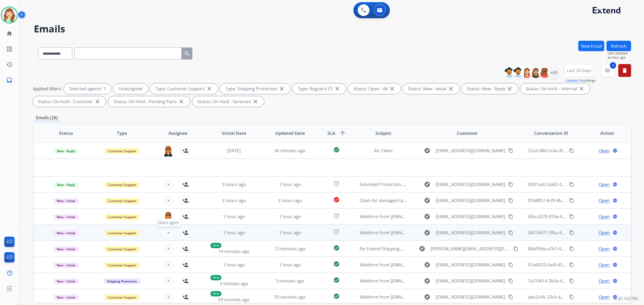
click at [169, 232] on button "+ Select agent" at bounding box center [168, 232] width 11 height 11
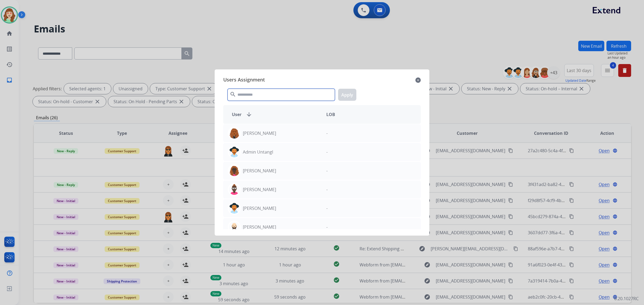
click at [270, 94] on input "text" at bounding box center [280, 95] width 107 height 12
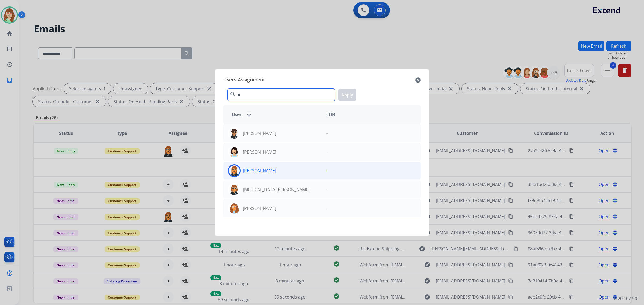
type input "**"
drag, startPoint x: 285, startPoint y: 170, endPoint x: 345, endPoint y: 112, distance: 83.8
click at [286, 169] on div "[PERSON_NAME]" at bounding box center [272, 170] width 98 height 13
drag, startPoint x: 344, startPoint y: 97, endPoint x: 407, endPoint y: 91, distance: 63.1
click at [347, 97] on button "Apply" at bounding box center [347, 95] width 18 height 12
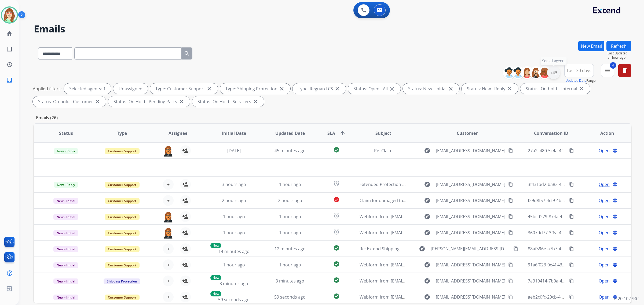
click at [550, 74] on div "+43" at bounding box center [553, 72] width 13 height 13
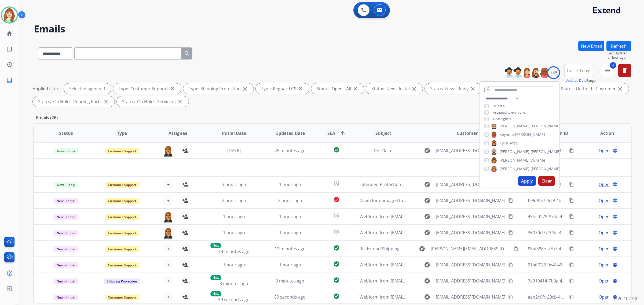
click at [522, 178] on button "Apply" at bounding box center [527, 181] width 18 height 10
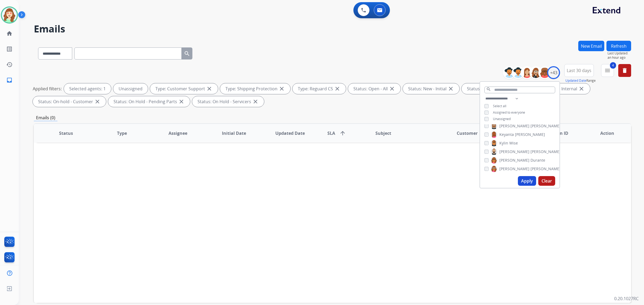
click at [521, 181] on button "Apply" at bounding box center [527, 181] width 18 height 10
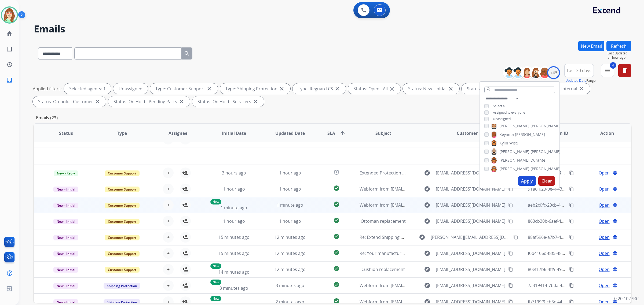
scroll to position [18, 0]
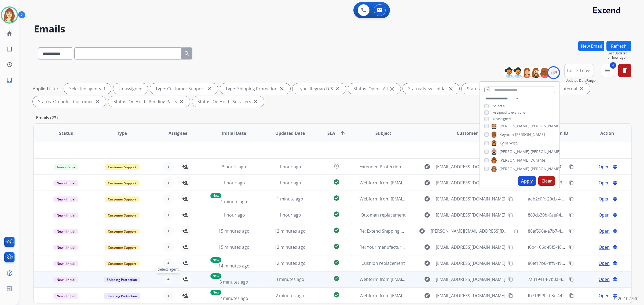
click at [170, 278] on button "+ Select agent" at bounding box center [168, 279] width 11 height 11
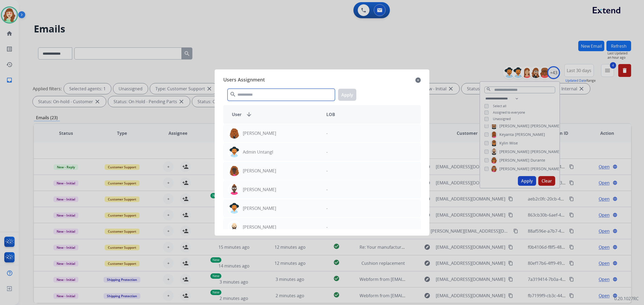
click at [254, 96] on input "text" at bounding box center [280, 95] width 107 height 12
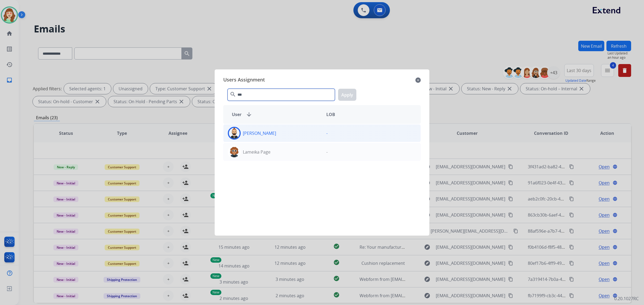
type input "***"
click at [278, 135] on div "[PERSON_NAME]" at bounding box center [272, 133] width 98 height 13
click at [349, 94] on button "Apply" at bounding box center [347, 95] width 18 height 12
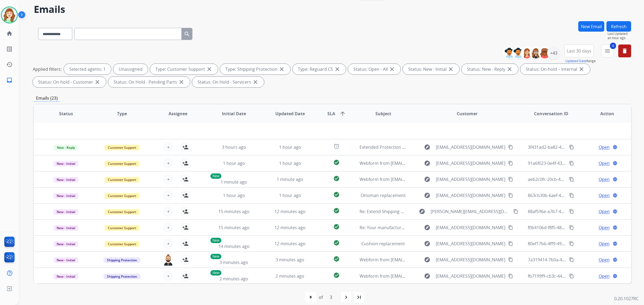
scroll to position [25, 0]
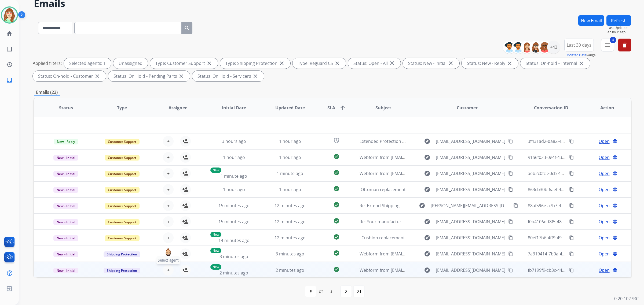
click at [167, 270] on span "+" at bounding box center [168, 270] width 2 height 6
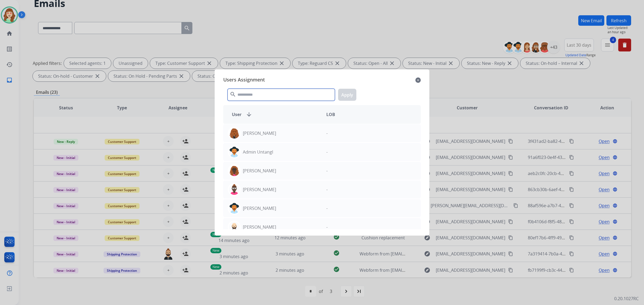
click at [260, 95] on input "text" at bounding box center [280, 95] width 107 height 12
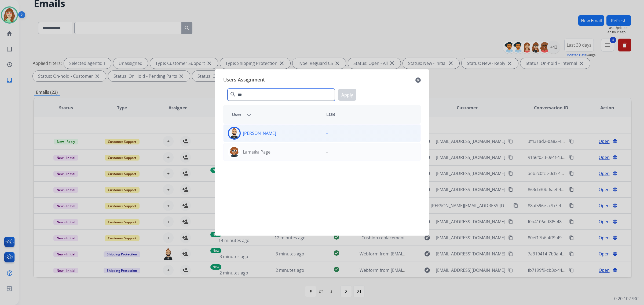
type input "***"
click at [277, 134] on div "[PERSON_NAME]" at bounding box center [272, 133] width 98 height 13
drag, startPoint x: 347, startPoint y: 97, endPoint x: 376, endPoint y: 84, distance: 31.3
click at [346, 97] on button "Apply" at bounding box center [347, 95] width 18 height 12
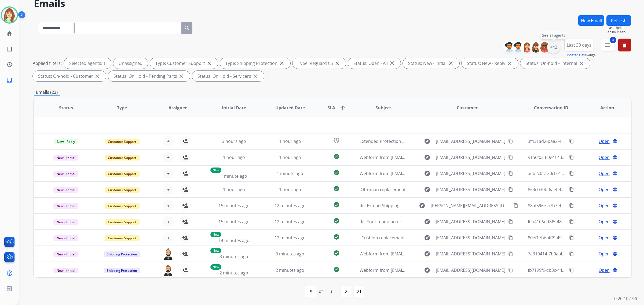
click at [550, 47] on div "+43" at bounding box center [553, 47] width 13 height 13
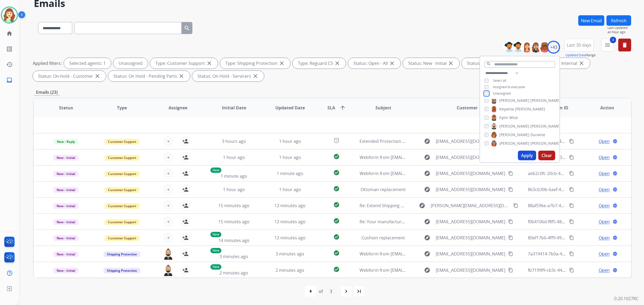
click at [484, 97] on div "**********" at bounding box center [519, 84] width 79 height 28
click at [526, 154] on button "Apply" at bounding box center [527, 156] width 18 height 10
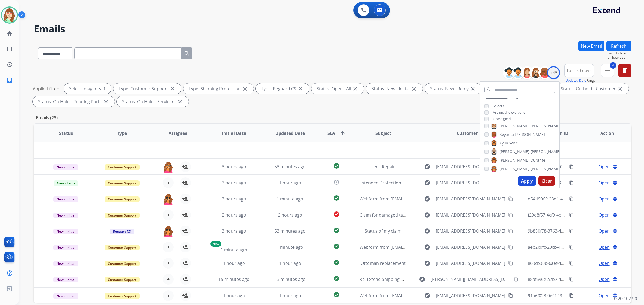
click at [524, 179] on button "Apply" at bounding box center [527, 181] width 18 height 10
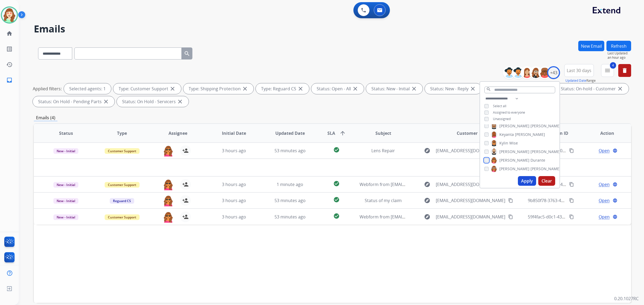
click at [483, 160] on div "[PERSON_NAME] [PERSON_NAME] [PERSON_NAME] [PERSON_NAME] [PERSON_NAME] [PERSON_N…" at bounding box center [519, 149] width 79 height 50
click at [528, 181] on button "Apply" at bounding box center [527, 181] width 18 height 10
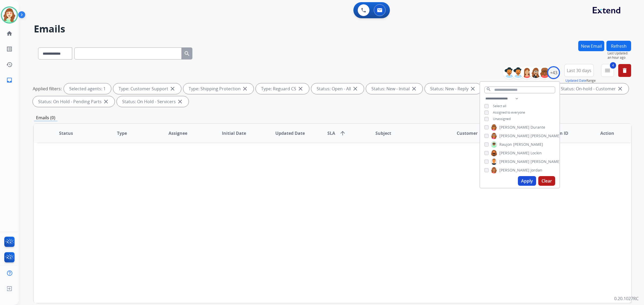
scroll to position [235, 0]
click at [523, 179] on button "Apply" at bounding box center [527, 181] width 18 height 10
click at [528, 180] on button "Apply" at bounding box center [527, 181] width 18 height 10
click at [524, 181] on button "Apply" at bounding box center [527, 181] width 18 height 10
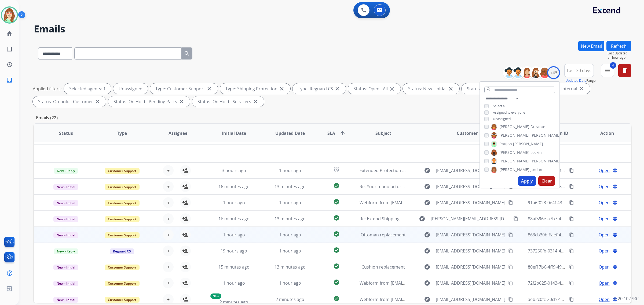
scroll to position [18, 0]
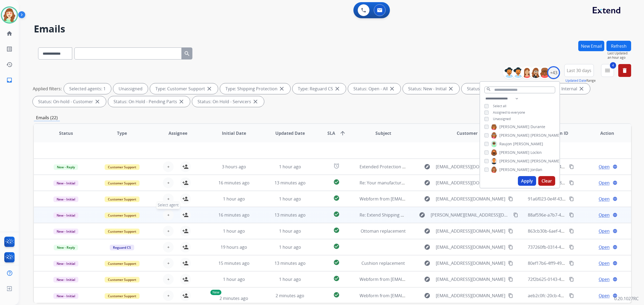
click at [166, 212] on button "+ Select agent" at bounding box center [168, 215] width 11 height 11
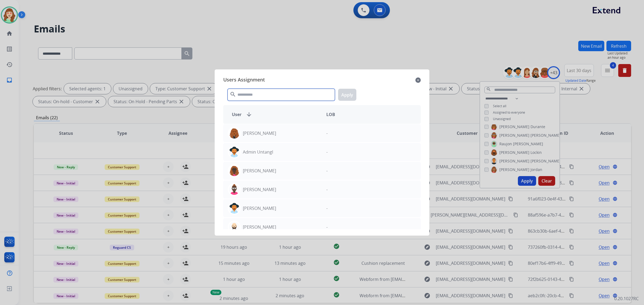
click at [241, 92] on input "text" at bounding box center [280, 95] width 107 height 12
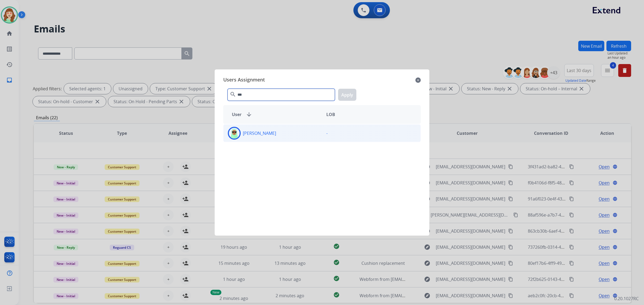
type input "***"
drag, startPoint x: 279, startPoint y: 135, endPoint x: 308, endPoint y: 123, distance: 31.7
click at [280, 135] on div "[PERSON_NAME]" at bounding box center [272, 133] width 98 height 13
click at [348, 96] on button "Apply" at bounding box center [347, 95] width 18 height 12
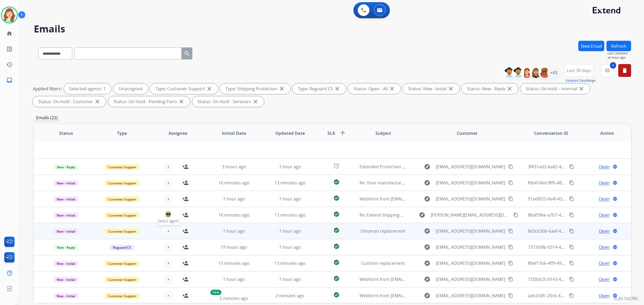
click at [167, 228] on span "+" at bounding box center [168, 231] width 2 height 6
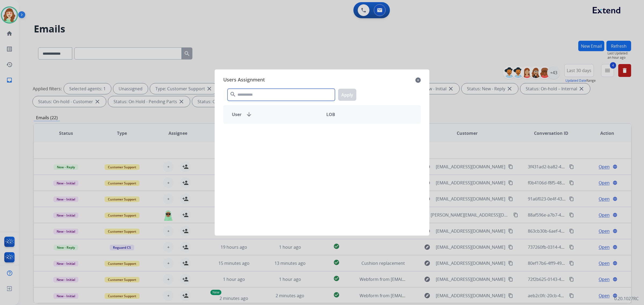
click at [252, 97] on input "text" at bounding box center [280, 95] width 107 height 12
type input "***"
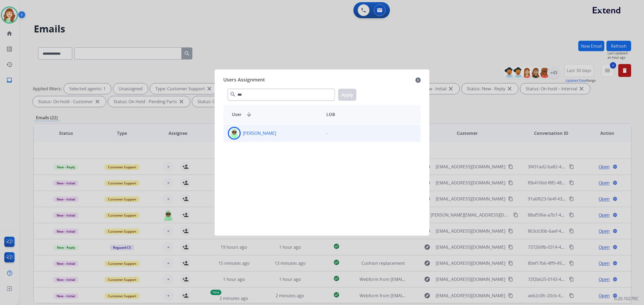
drag, startPoint x: 287, startPoint y: 136, endPoint x: 301, endPoint y: 133, distance: 14.3
click at [287, 136] on div "[PERSON_NAME]" at bounding box center [272, 133] width 98 height 13
click at [346, 95] on button "Apply" at bounding box center [347, 95] width 18 height 12
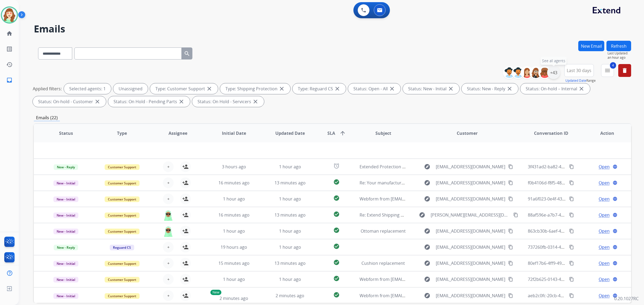
click at [553, 74] on div "+43" at bounding box center [553, 72] width 13 height 13
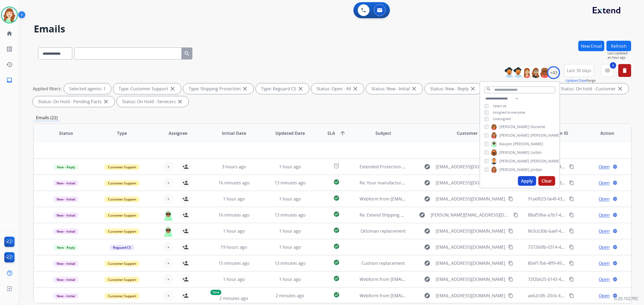
click at [522, 180] on button "Apply" at bounding box center [527, 181] width 18 height 10
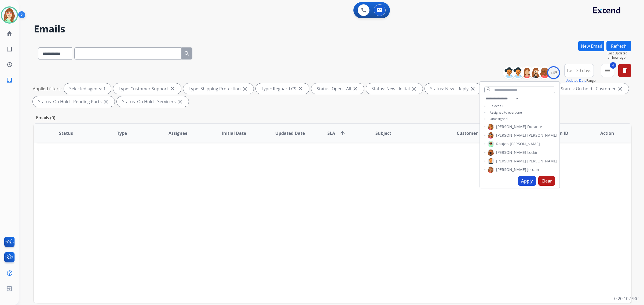
scroll to position [0, 0]
click at [523, 178] on button "Apply" at bounding box center [527, 181] width 18 height 10
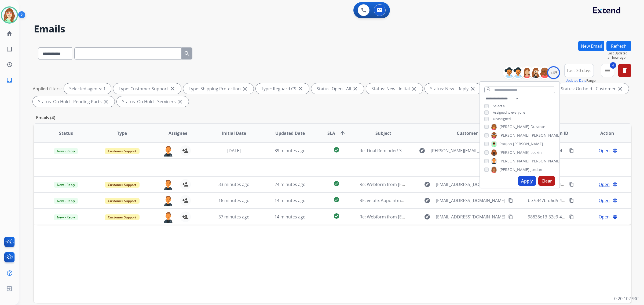
click at [529, 181] on button "Apply" at bounding box center [527, 181] width 18 height 10
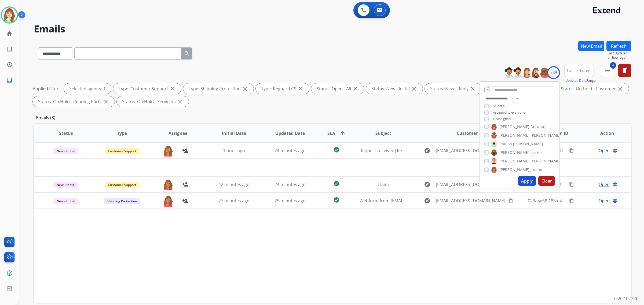
scroll to position [268, 0]
click at [521, 177] on button "Apply" at bounding box center [527, 181] width 18 height 10
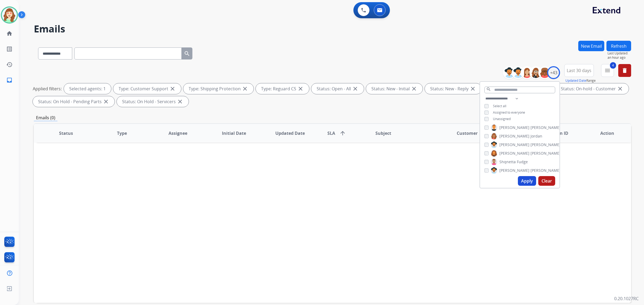
drag, startPoint x: 299, startPoint y: 46, endPoint x: 326, endPoint y: 37, distance: 28.2
click at [319, 39] on div "**********" at bounding box center [325, 171] width 612 height 305
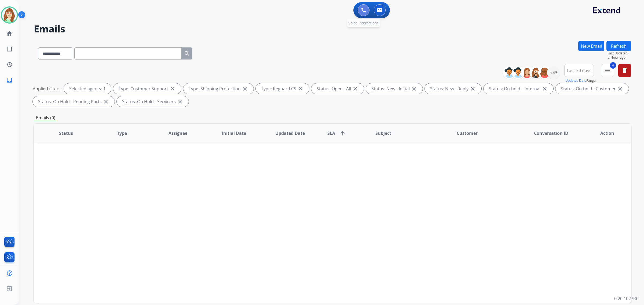
click at [358, 8] on button at bounding box center [364, 10] width 12 height 12
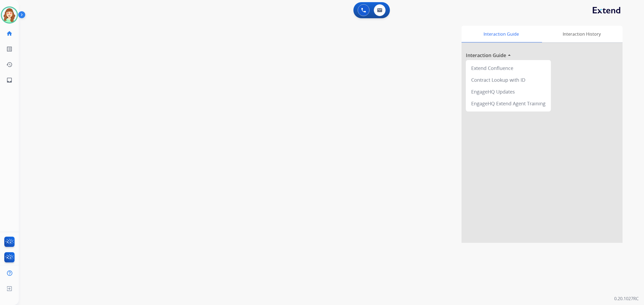
click at [364, 16] on div "0 Voice Interactions 0 Email Interactions" at bounding box center [371, 10] width 36 height 16
click at [364, 10] on img at bounding box center [363, 10] width 5 height 5
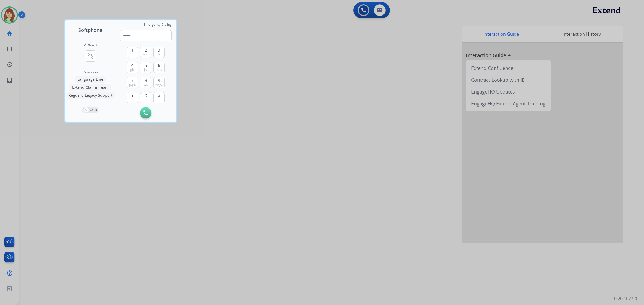
drag, startPoint x: 35, startPoint y: 19, endPoint x: 17, endPoint y: 13, distance: 19.2
click at [35, 20] on div at bounding box center [322, 152] width 644 height 305
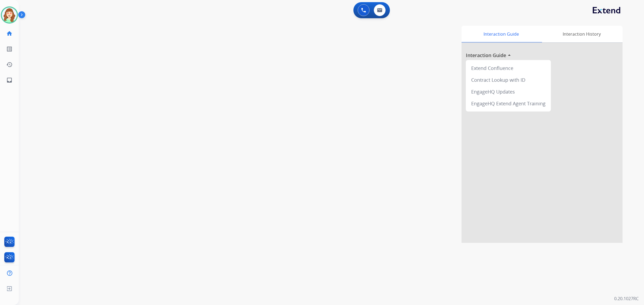
drag, startPoint x: 12, startPoint y: 15, endPoint x: 23, endPoint y: 18, distance: 11.6
click at [12, 15] on img at bounding box center [9, 15] width 15 height 15
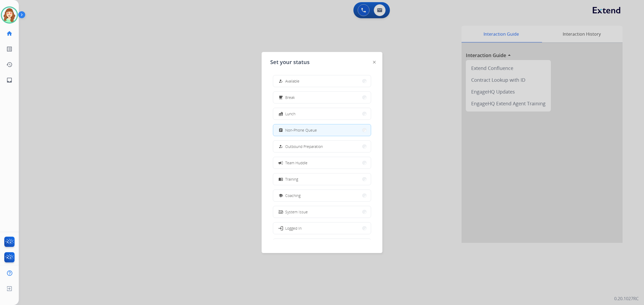
click at [365, 9] on div at bounding box center [322, 152] width 644 height 305
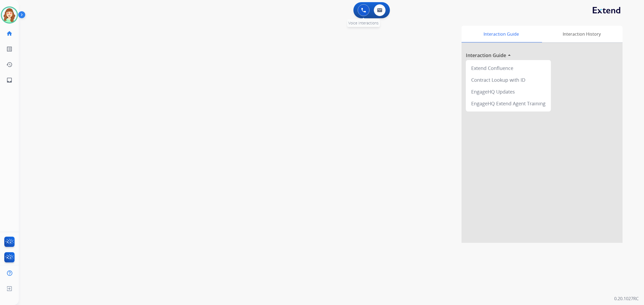
click at [360, 10] on button at bounding box center [364, 10] width 12 height 12
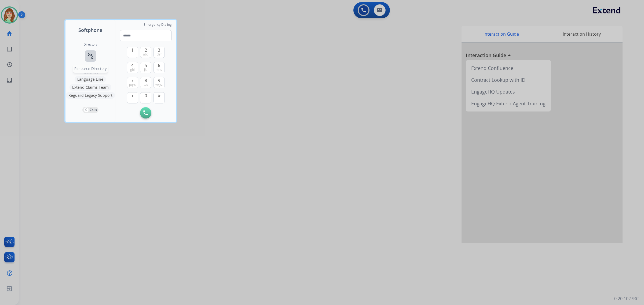
click at [89, 51] on button "connect_without_contact Resource Directory" at bounding box center [90, 55] width 11 height 11
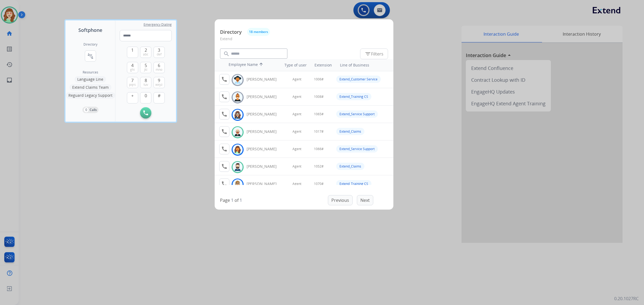
scroll to position [34, 0]
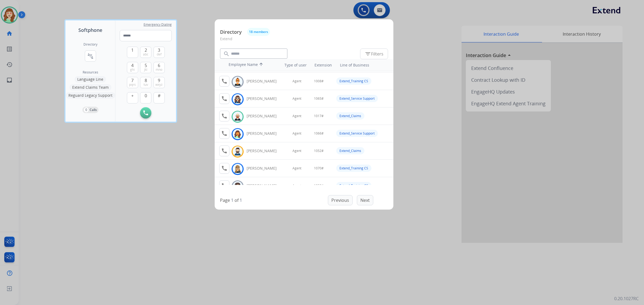
drag, startPoint x: 171, startPoint y: 205, endPoint x: 492, endPoint y: 54, distance: 354.5
click at [172, 203] on div at bounding box center [322, 152] width 644 height 305
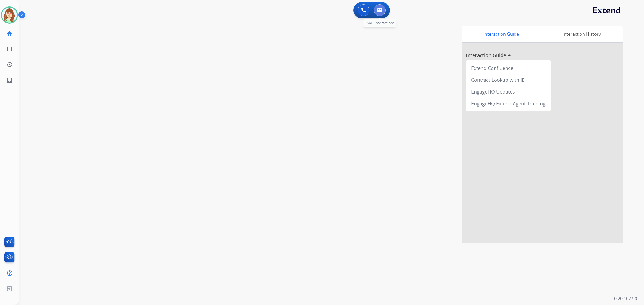
click at [380, 9] on img at bounding box center [379, 10] width 5 height 4
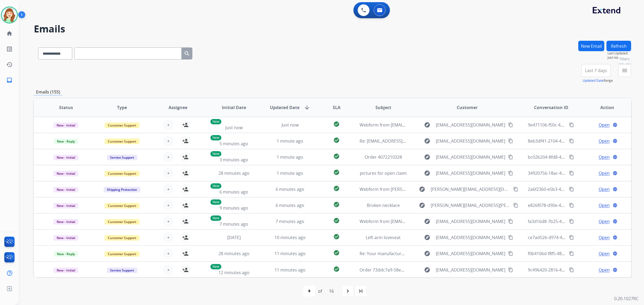
drag, startPoint x: 624, startPoint y: 73, endPoint x: 597, endPoint y: 98, distance: 36.6
click at [624, 73] on mat-icon "menu" at bounding box center [624, 70] width 6 height 6
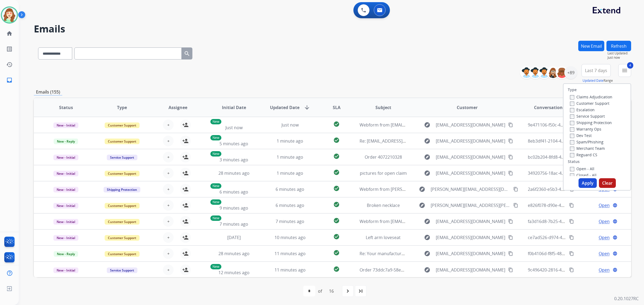
drag, startPoint x: 590, startPoint y: 181, endPoint x: 590, endPoint y: 97, distance: 83.7
click at [590, 177] on div "Type Claims Adjudication Customer Support Escalation Service Support Shipping P…" at bounding box center [597, 136] width 68 height 107
drag, startPoint x: 585, startPoint y: 184, endPoint x: 605, endPoint y: 94, distance: 91.7
click at [586, 184] on button "Apply" at bounding box center [587, 183] width 18 height 10
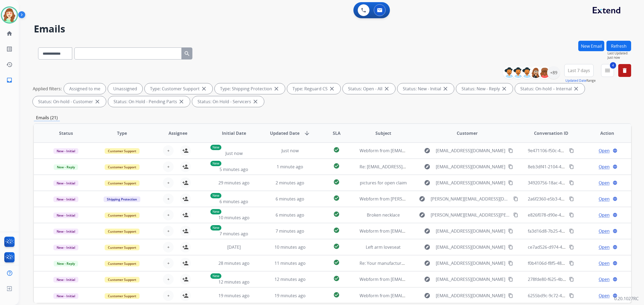
click at [574, 72] on span "Last 7 days" at bounding box center [579, 70] width 22 height 2
drag, startPoint x: 581, startPoint y: 124, endPoint x: 572, endPoint y: 113, distance: 14.7
click at [580, 124] on div "Last 30 days" at bounding box center [577, 127] width 30 height 8
click at [552, 69] on div "+89" at bounding box center [553, 72] width 13 height 13
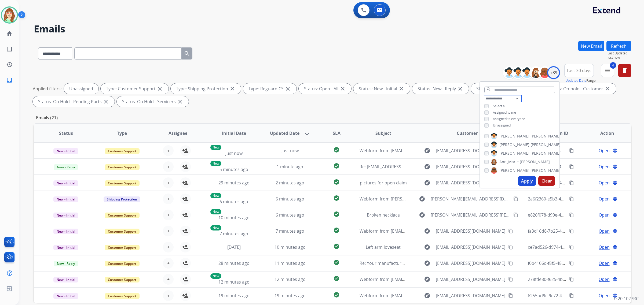
drag, startPoint x: 497, startPoint y: 95, endPoint x: 499, endPoint y: 98, distance: 3.6
click at [497, 95] on select "**********" at bounding box center [502, 98] width 37 height 6
select select "**********"
click at [484, 95] on select "**********" at bounding box center [502, 98] width 37 height 6
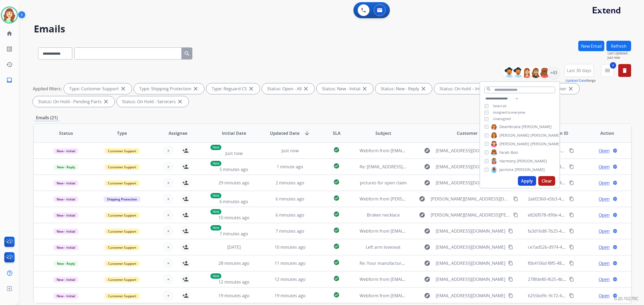
click at [528, 179] on button "Apply" at bounding box center [527, 181] width 18 height 10
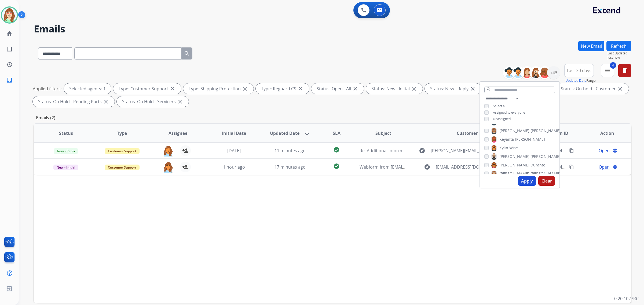
scroll to position [182, 0]
click at [526, 179] on button "Apply" at bounding box center [527, 181] width 18 height 10
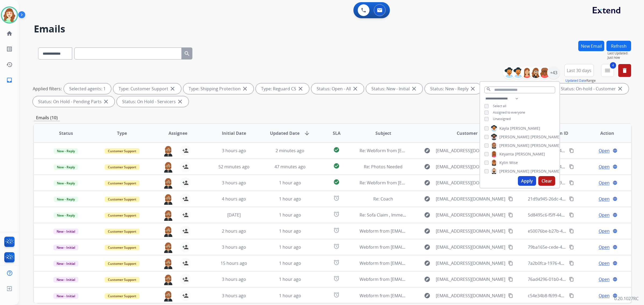
click at [524, 179] on button "Apply" at bounding box center [527, 181] width 18 height 10
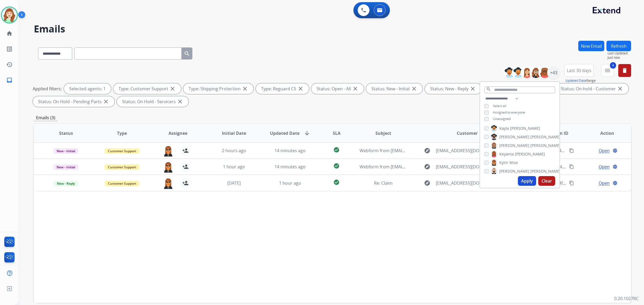
click at [488, 161] on div "[PERSON_NAME]" at bounding box center [501, 163] width 34 height 6
click at [525, 181] on button "Apply" at bounding box center [527, 181] width 18 height 10
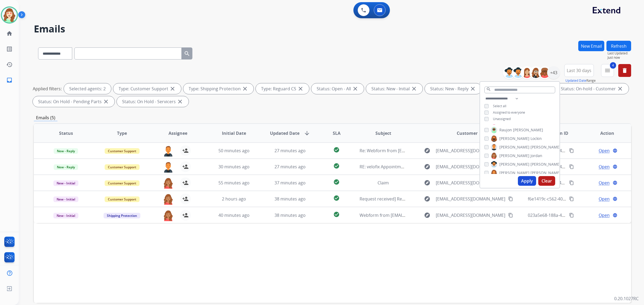
click at [525, 180] on button "Apply" at bounding box center [527, 181] width 18 height 10
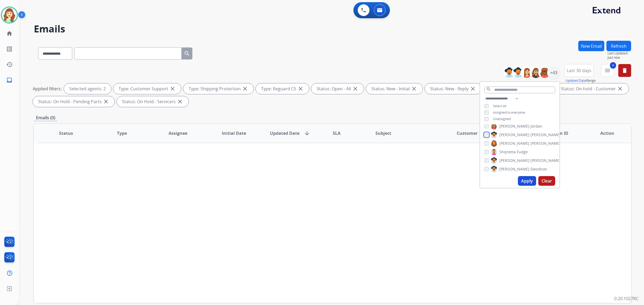
scroll to position [282, 0]
click at [525, 181] on button "Apply" at bounding box center [527, 181] width 18 height 10
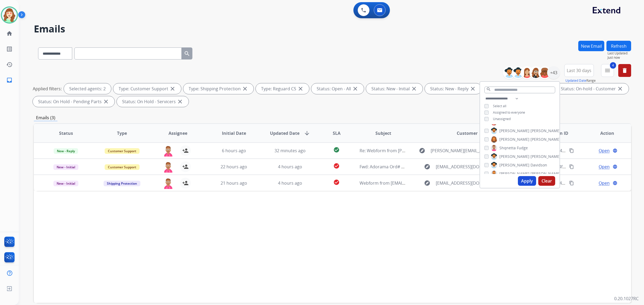
drag, startPoint x: 527, startPoint y: 179, endPoint x: 518, endPoint y: 166, distance: 15.9
click at [527, 178] on button "Apply" at bounding box center [527, 181] width 18 height 10
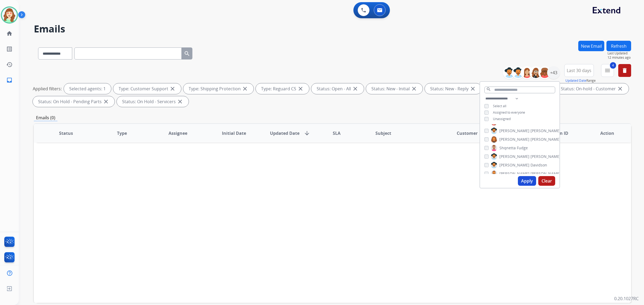
drag, startPoint x: 482, startPoint y: 155, endPoint x: 482, endPoint y: 164, distance: 9.1
click at [482, 155] on div "[PERSON_NAME] [PERSON_NAME] [PERSON_NAME] [PERSON_NAME] [PERSON_NAME] [PERSON_N…" at bounding box center [519, 149] width 79 height 50
click at [523, 180] on button "Apply" at bounding box center [527, 181] width 18 height 10
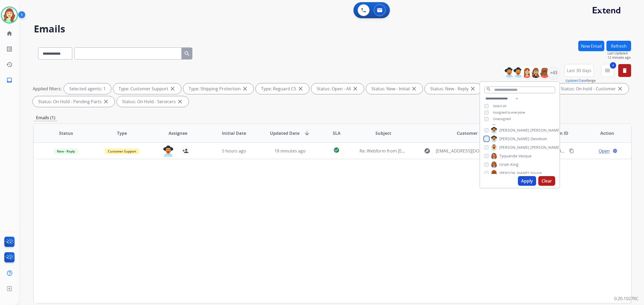
scroll to position [316, 0]
click at [523, 183] on button "Apply" at bounding box center [527, 181] width 18 height 10
drag, startPoint x: 524, startPoint y: 180, endPoint x: 524, endPoint y: 177, distance: 3.0
click at [524, 180] on button "Apply" at bounding box center [527, 181] width 18 height 10
click at [524, 181] on button "Apply" at bounding box center [527, 181] width 18 height 10
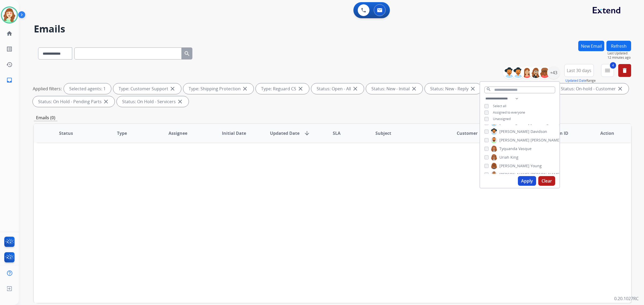
click at [529, 182] on button "Apply" at bounding box center [527, 181] width 18 height 10
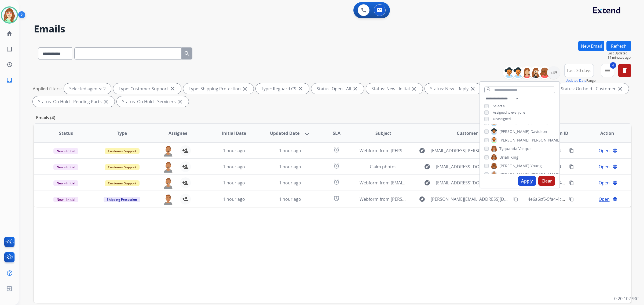
click at [548, 183] on button "Clear" at bounding box center [546, 181] width 17 height 10
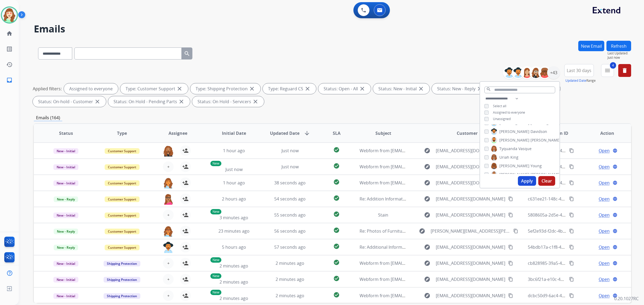
click at [523, 182] on button "Apply" at bounding box center [527, 181] width 18 height 10
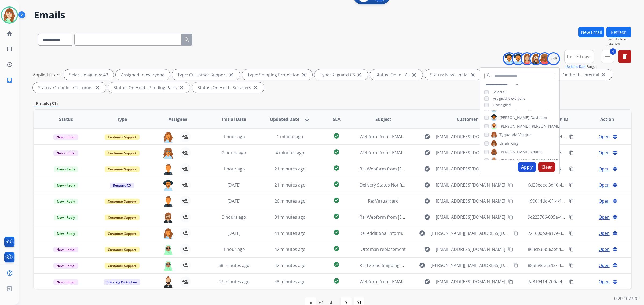
scroll to position [25, 0]
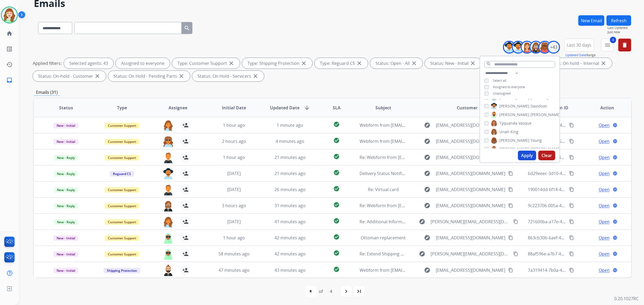
drag, startPoint x: 347, startPoint y: 293, endPoint x: 353, endPoint y: 266, distance: 27.9
click at [350, 293] on div "navigate_next" at bounding box center [346, 292] width 12 height 12
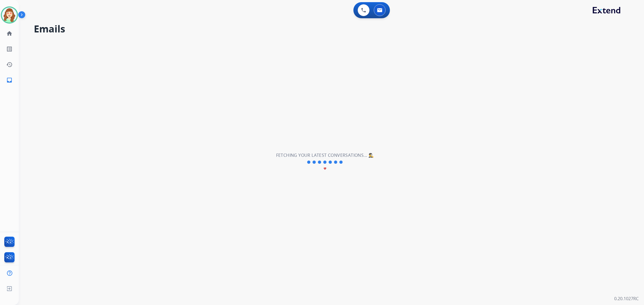
scroll to position [0, 0]
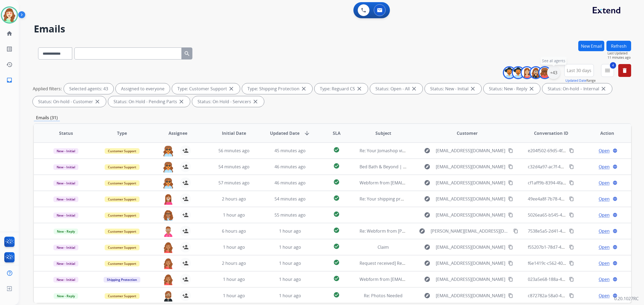
click at [552, 72] on div "+43" at bounding box center [553, 72] width 13 height 13
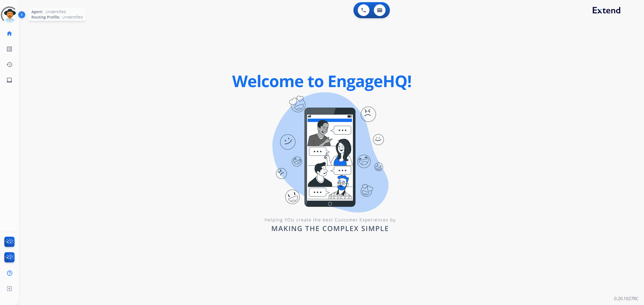
click at [8, 15] on div at bounding box center [9, 14] width 19 height 19
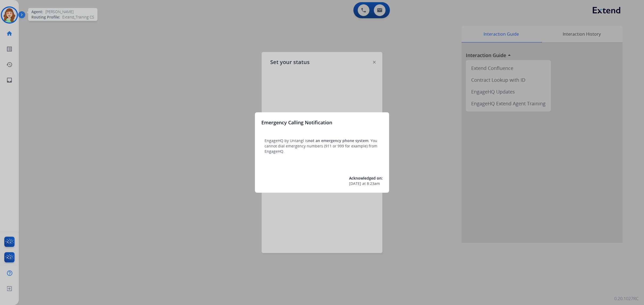
click at [326, 97] on div at bounding box center [322, 152] width 644 height 305
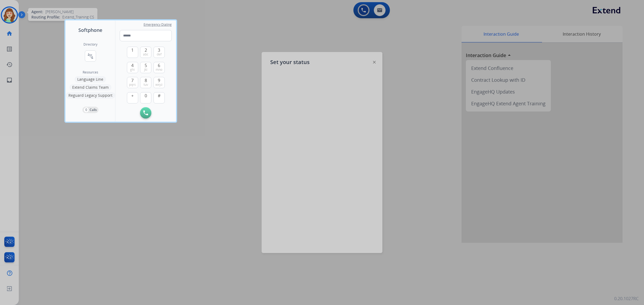
click at [216, 30] on div at bounding box center [322, 152] width 644 height 305
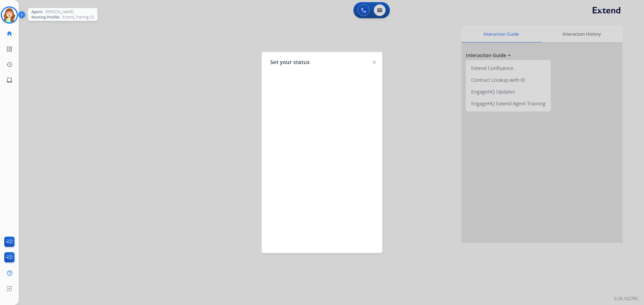
click at [323, 87] on div at bounding box center [322, 155] width 104 height 169
click at [302, 99] on div at bounding box center [322, 155] width 104 height 169
click at [300, 85] on div at bounding box center [322, 155] width 104 height 169
click at [15, 11] on img at bounding box center [9, 15] width 15 height 15
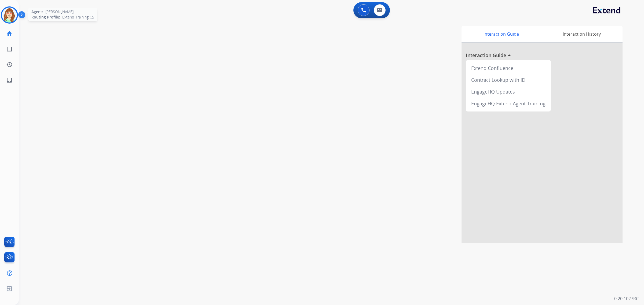
click at [16, 11] on div at bounding box center [9, 14] width 17 height 17
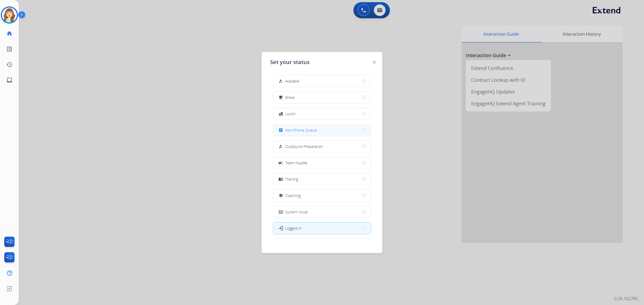
click at [324, 129] on button "assignment Non-Phone Queue" at bounding box center [322, 130] width 98 height 12
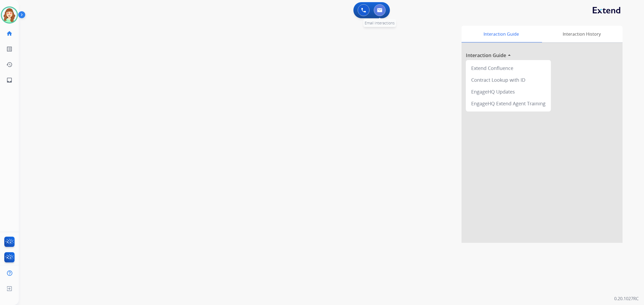
click at [384, 10] on button at bounding box center [380, 10] width 12 height 12
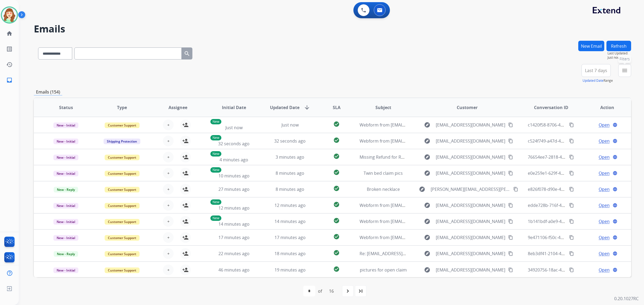
click at [628, 72] on button "menu Filters" at bounding box center [624, 70] width 13 height 13
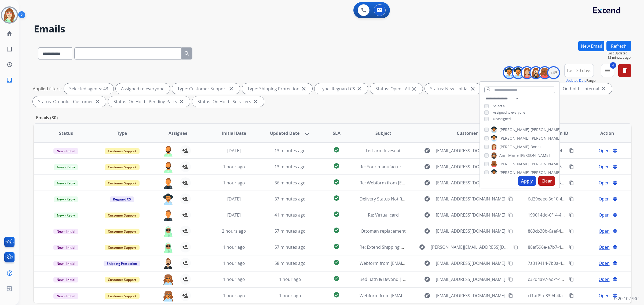
select select "**********"
select select "*"
